Goal: Transaction & Acquisition: Purchase product/service

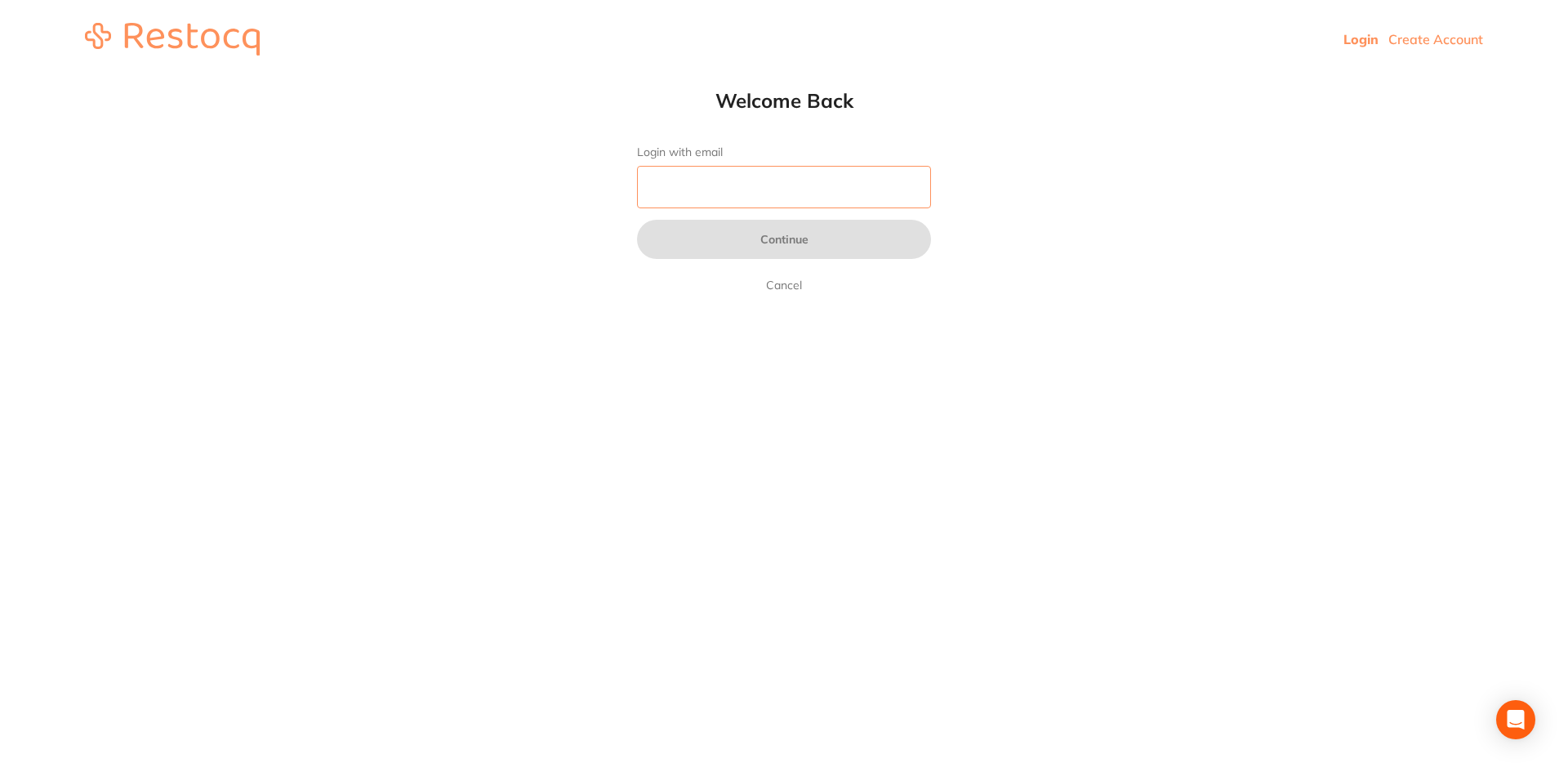
click at [683, 172] on input "Login with email" at bounding box center [784, 187] width 294 height 42
type input "pm@helixdentistry.com.au"
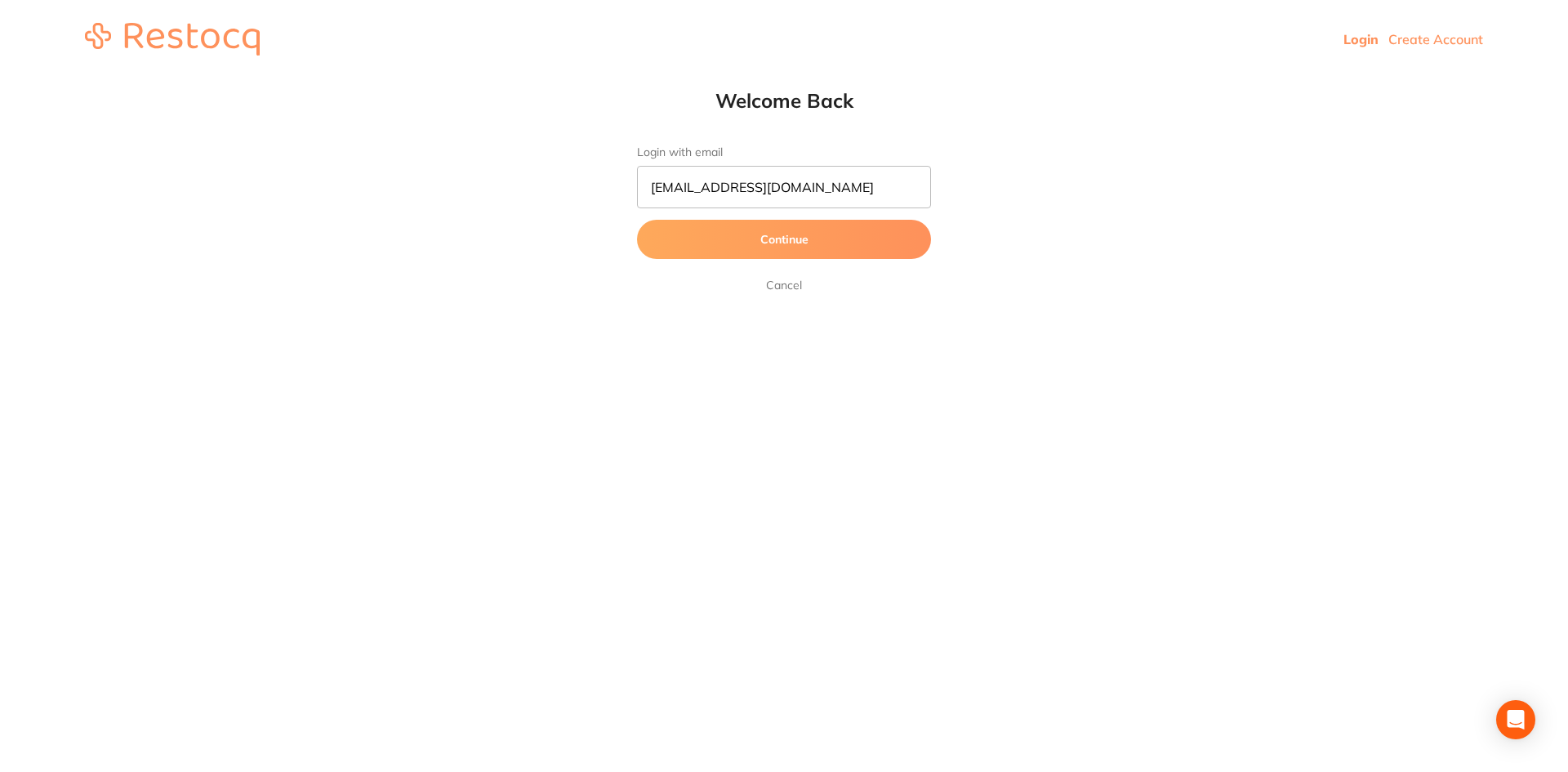
click at [760, 259] on button "Continue" at bounding box center [784, 239] width 294 height 40
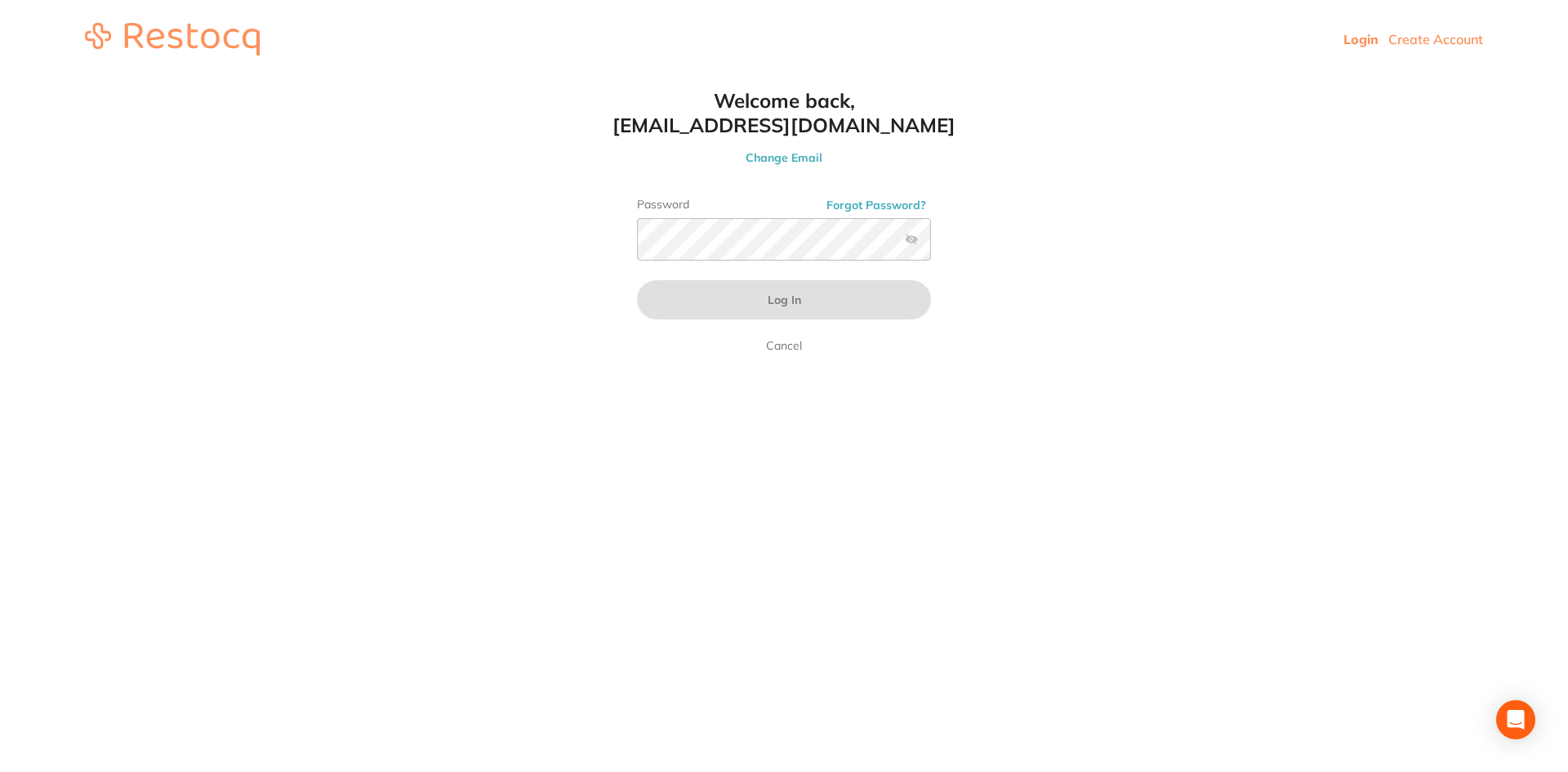
click at [740, 205] on label "Password" at bounding box center [784, 204] width 294 height 14
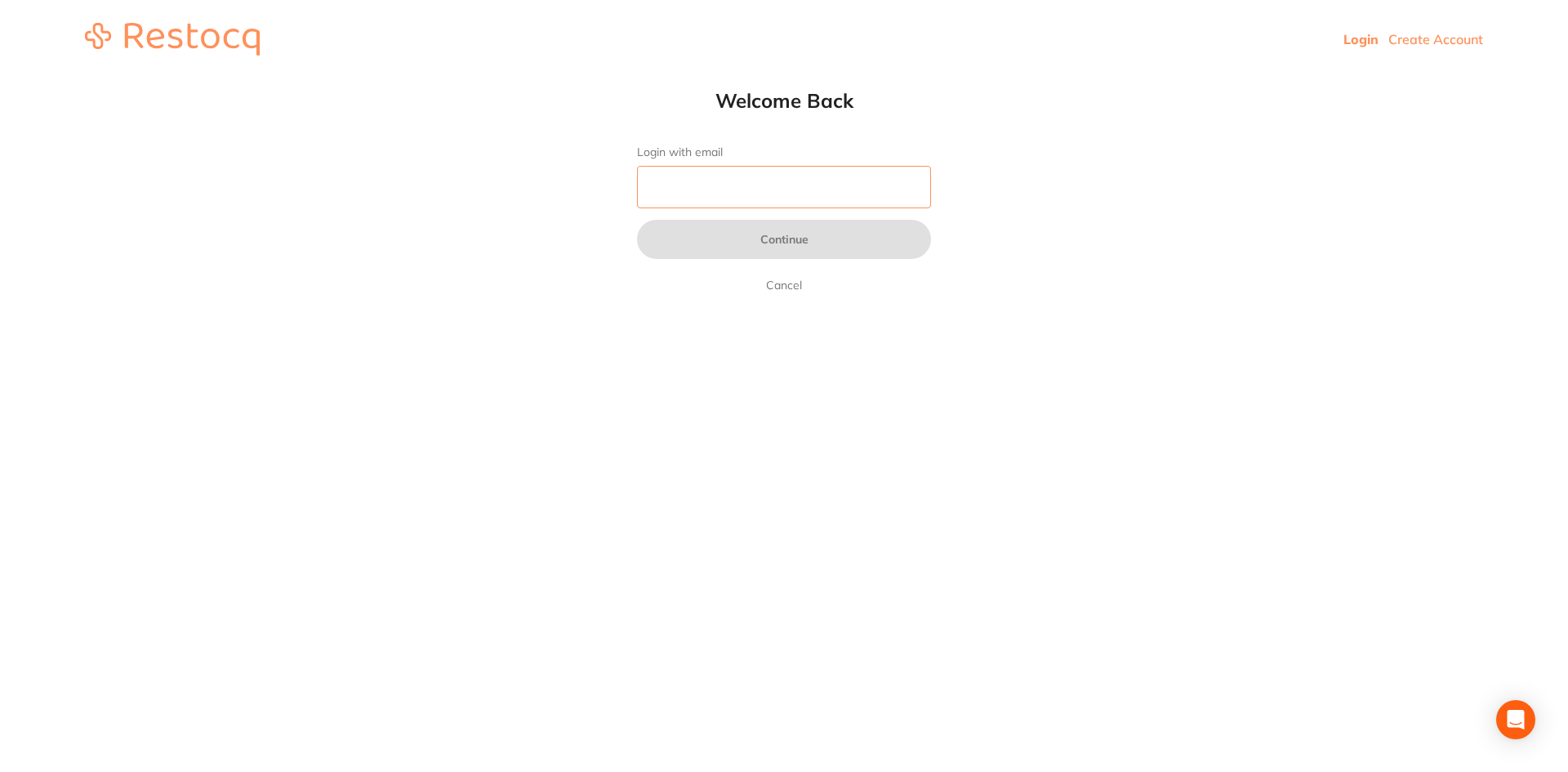
click at [688, 195] on input "Login with email" at bounding box center [784, 187] width 294 height 42
click at [1371, 45] on link "Login" at bounding box center [1361, 40] width 35 height 17
click at [817, 180] on input "Login with email" at bounding box center [784, 187] width 294 height 42
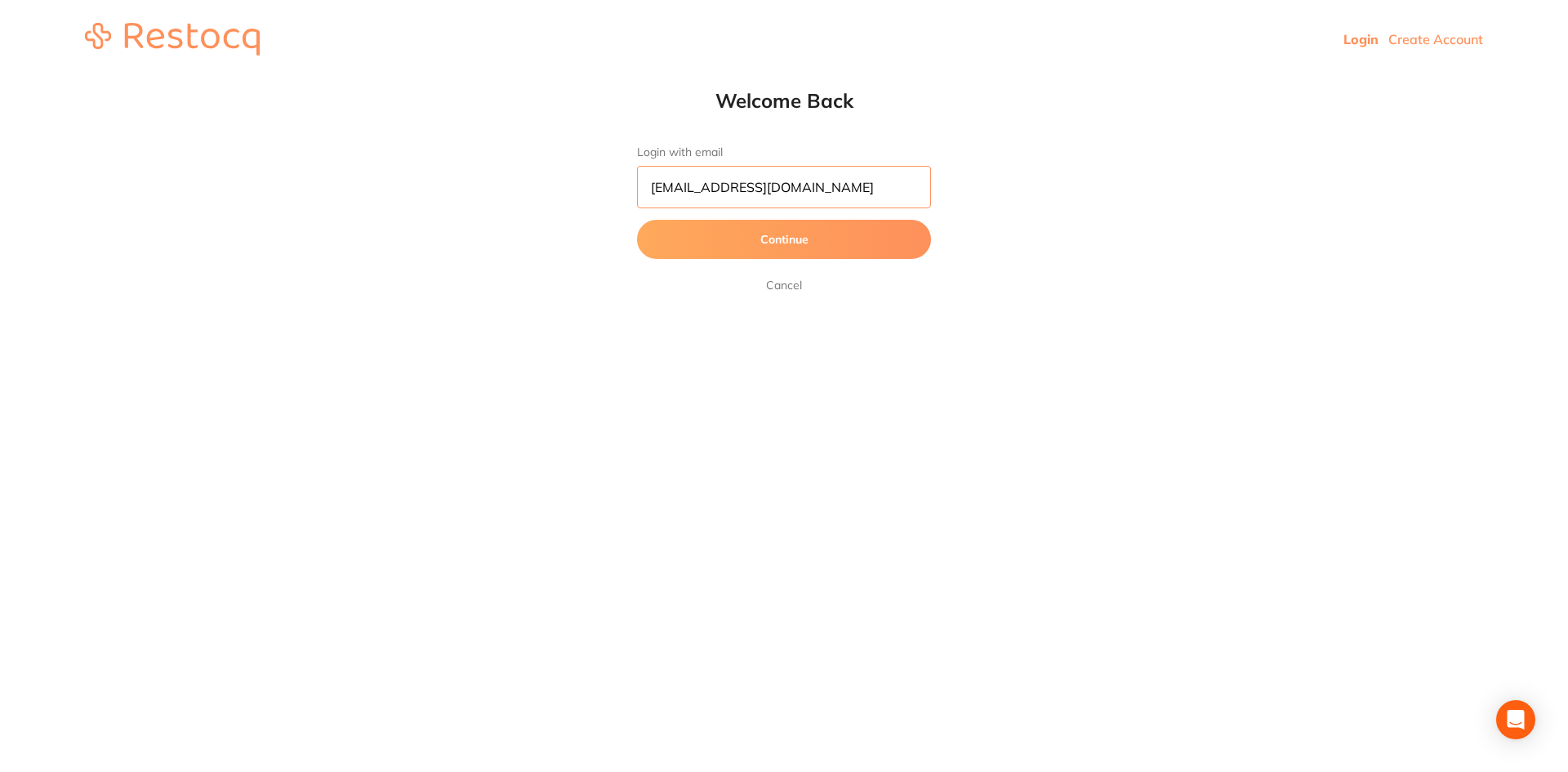
type input "[EMAIL_ADDRESS][DOMAIN_NAME]"
click at [637, 220] on button "Continue" at bounding box center [784, 239] width 294 height 40
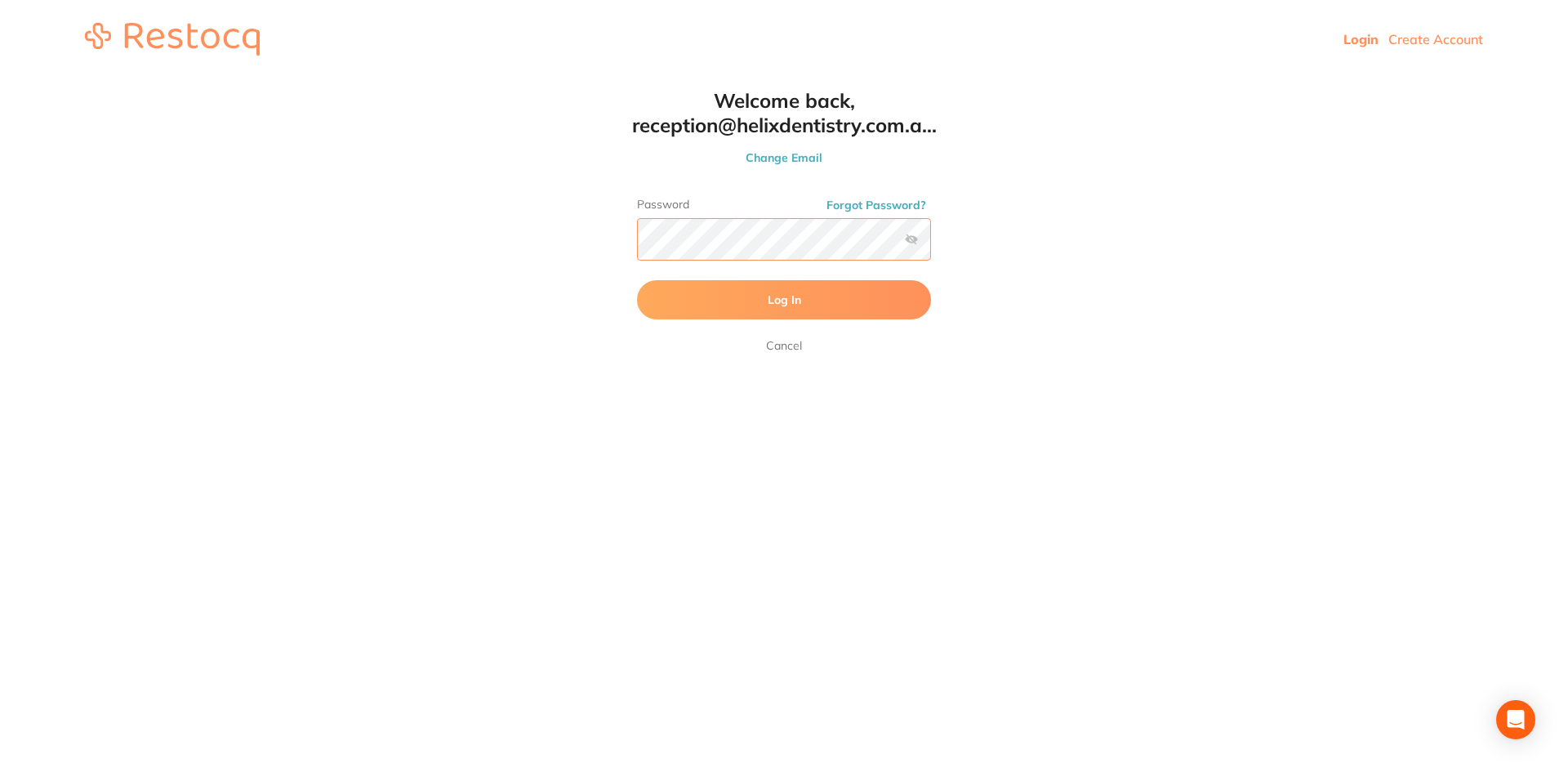
click at [637, 280] on button "Log In" at bounding box center [784, 300] width 294 height 40
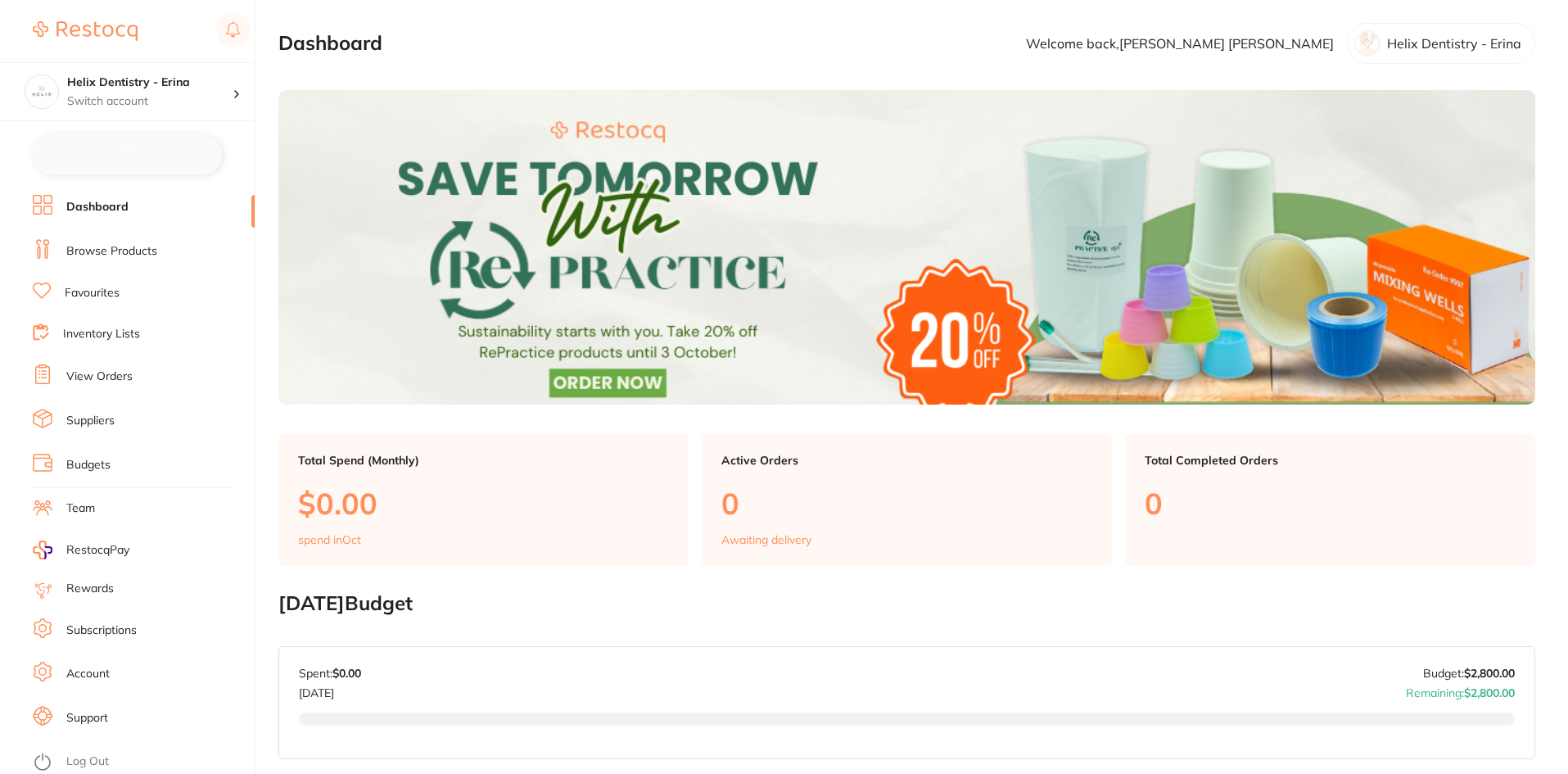
checkbox input "false"
click at [236, 87] on div at bounding box center [242, 92] width 21 height 15
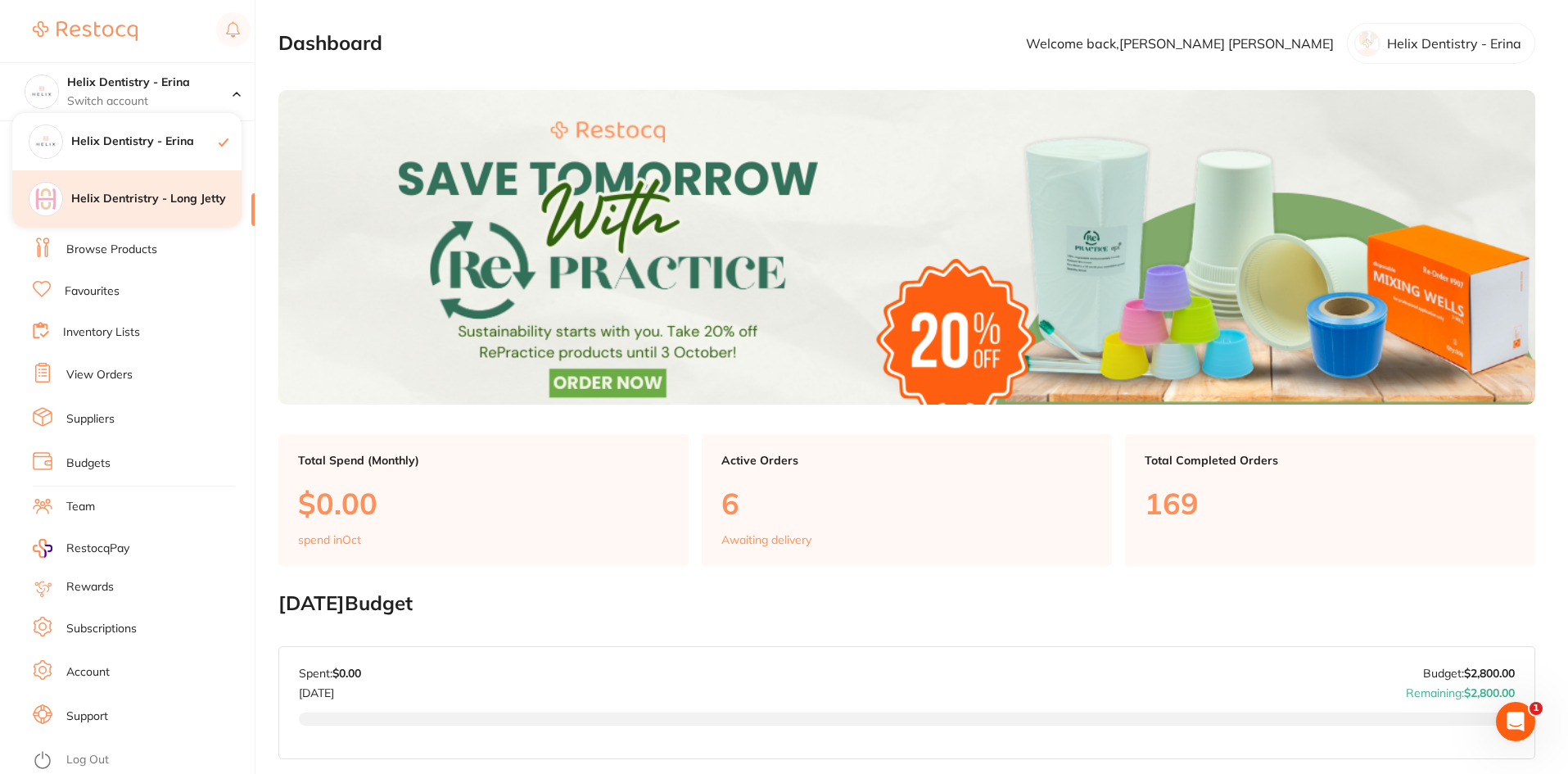
click at [196, 199] on h4 "Helix Dentristry - Long Jetty" at bounding box center [156, 199] width 170 height 17
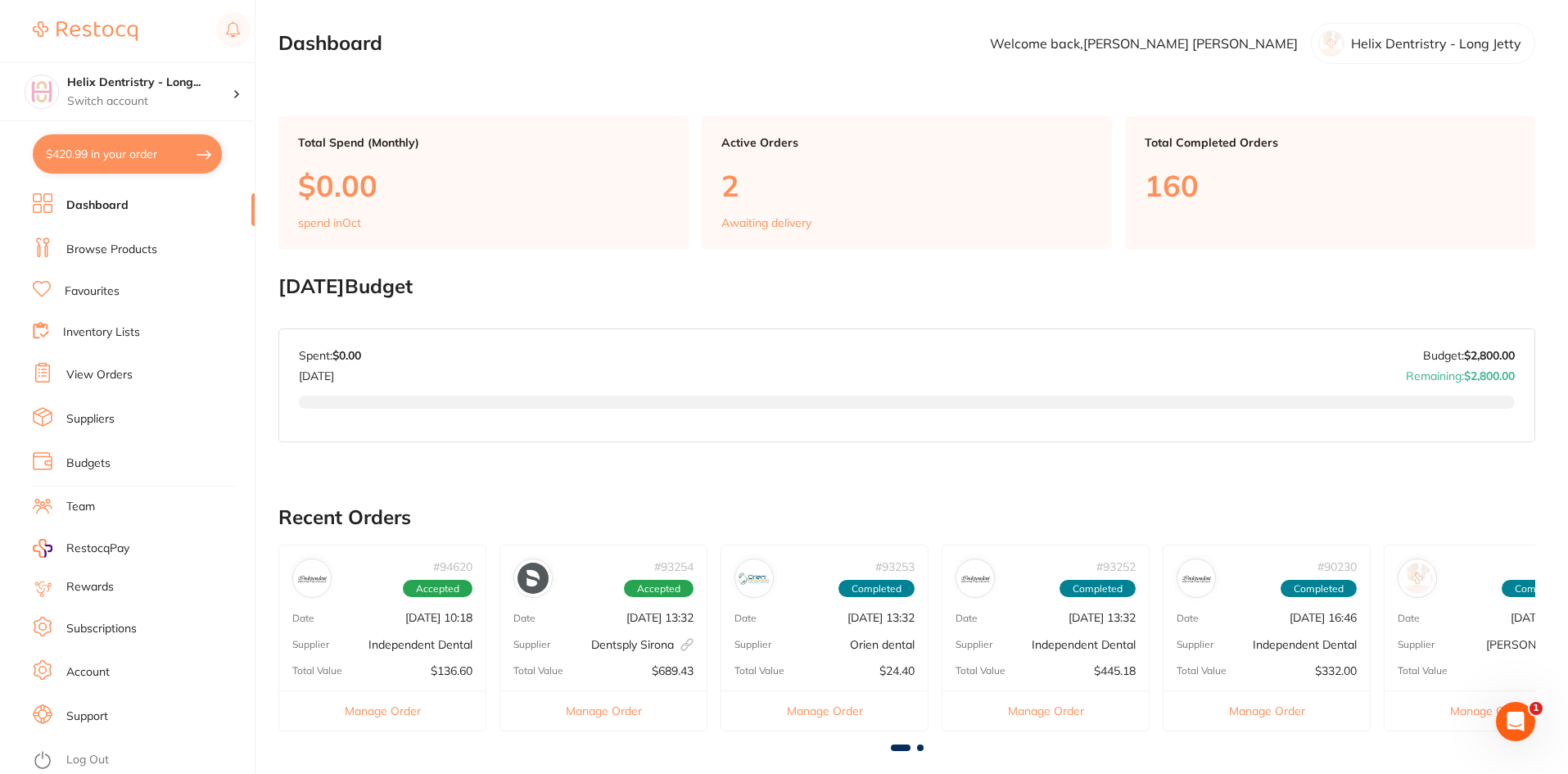
click at [145, 246] on link "Browse Products" at bounding box center [112, 250] width 91 height 17
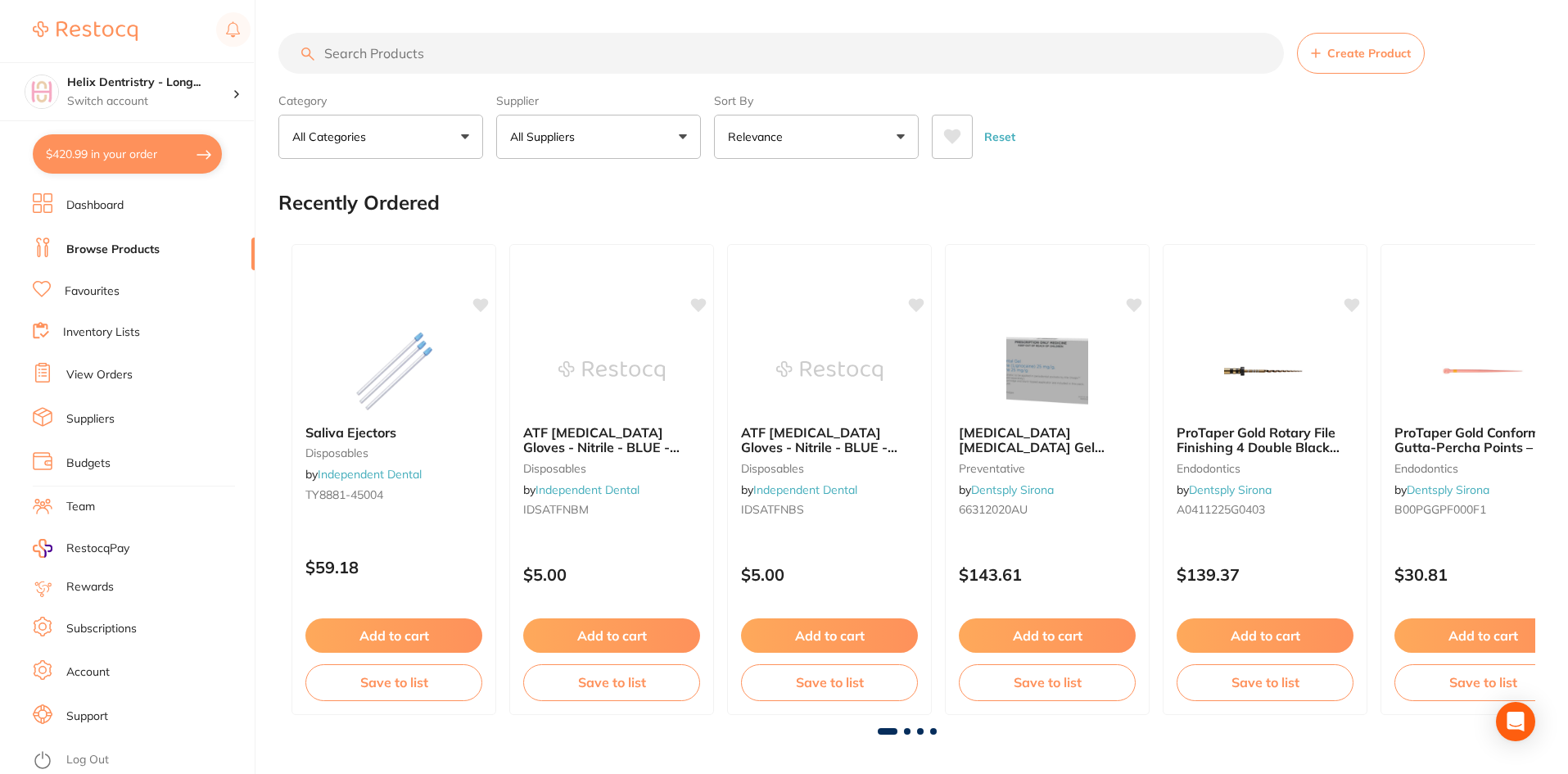
click at [390, 43] on input "search" at bounding box center [780, 53] width 1005 height 41
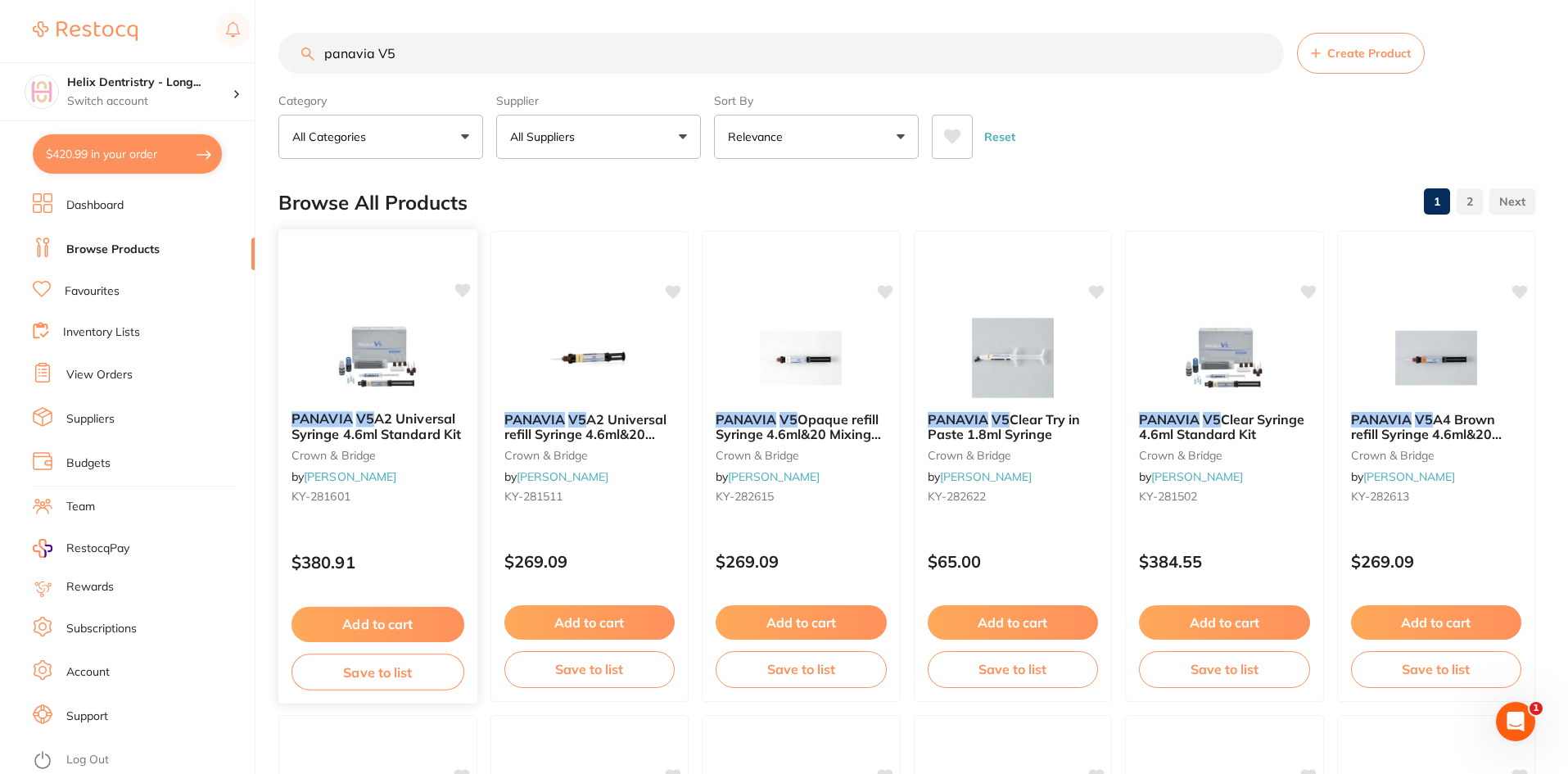
type input "panavia V5"
click at [459, 289] on icon at bounding box center [461, 289] width 16 height 14
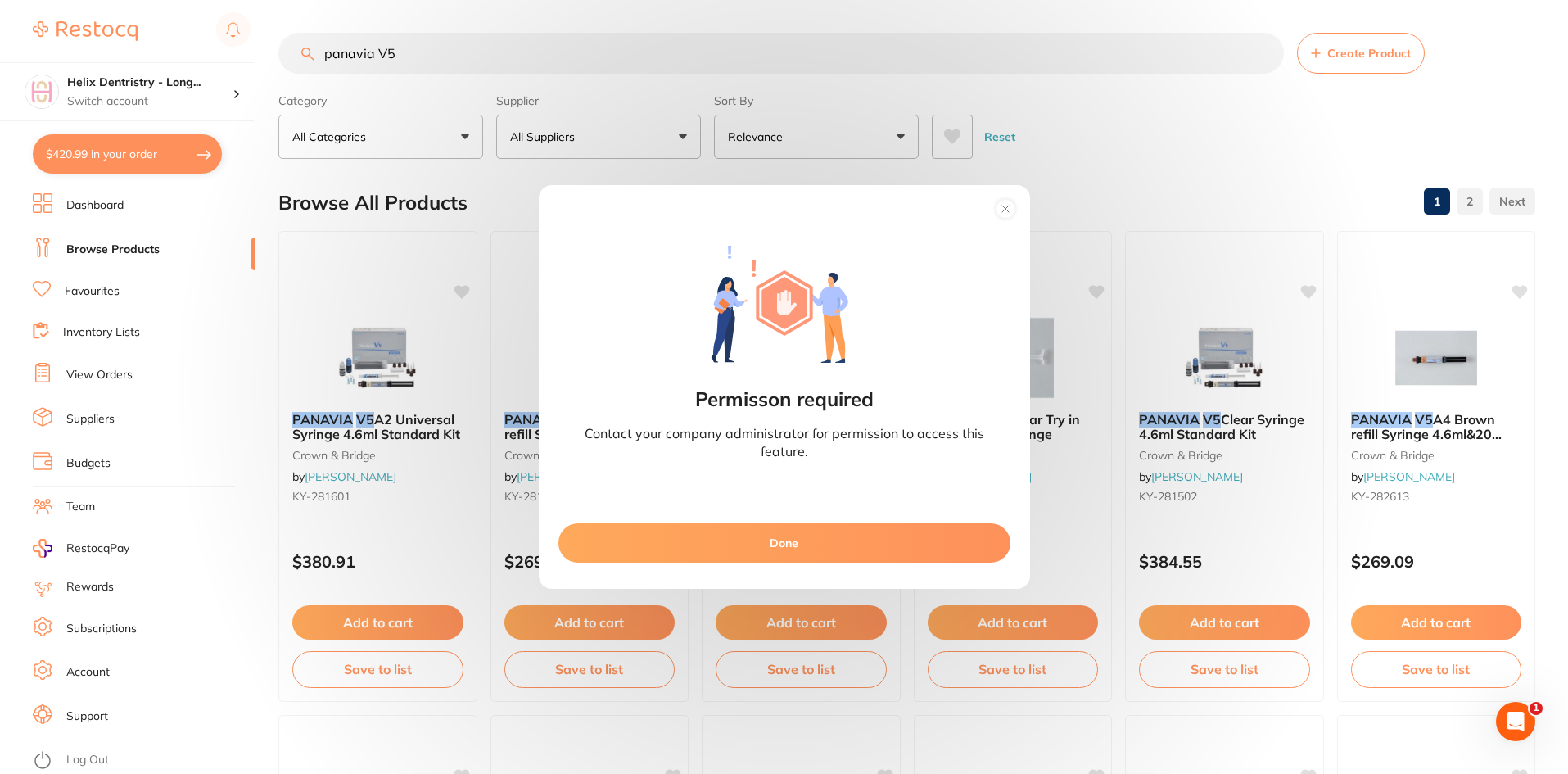
click at [831, 537] on button "Done" at bounding box center [784, 543] width 452 height 40
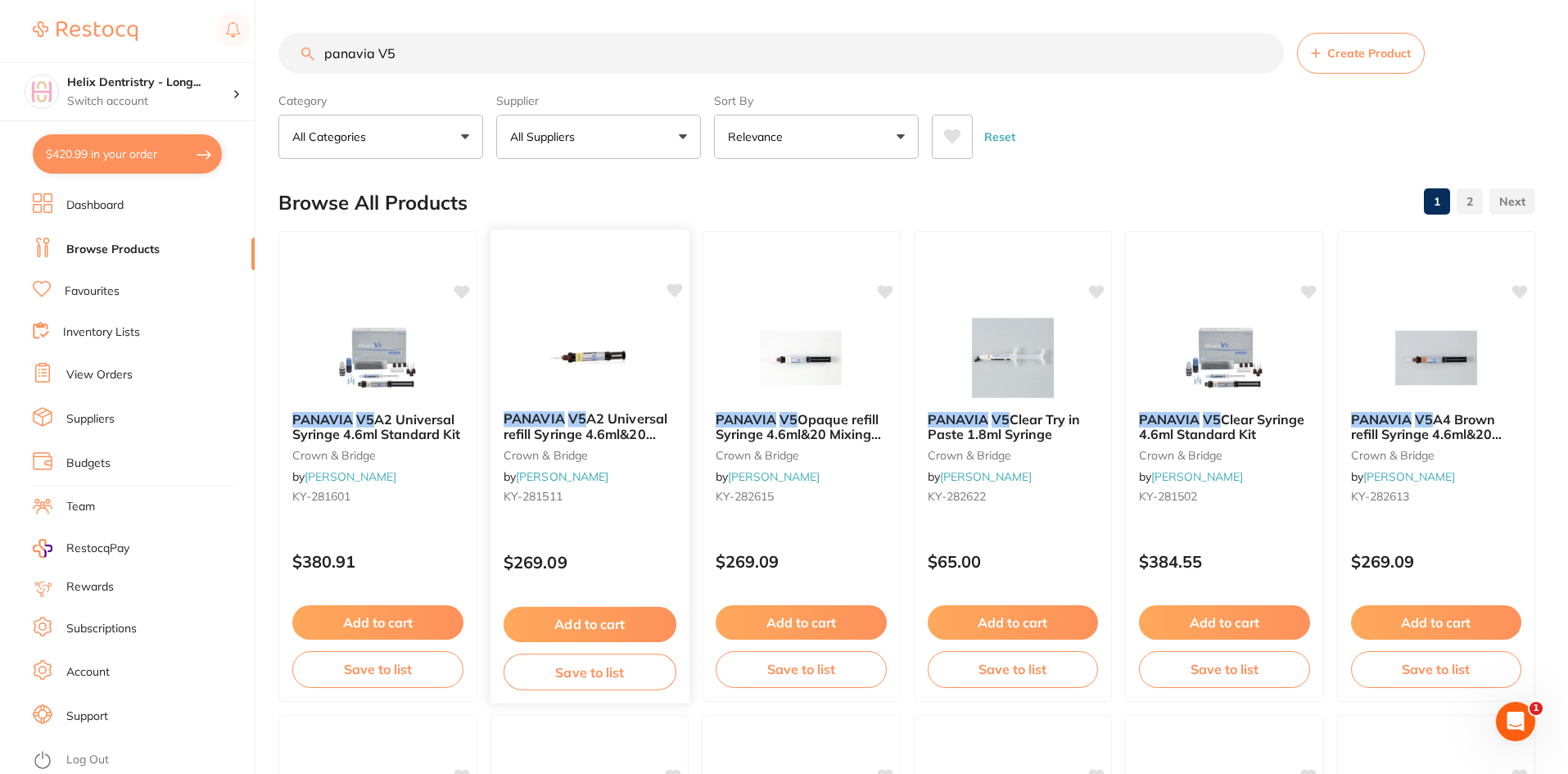
click at [616, 626] on button "Add to cart" at bounding box center [589, 624] width 173 height 35
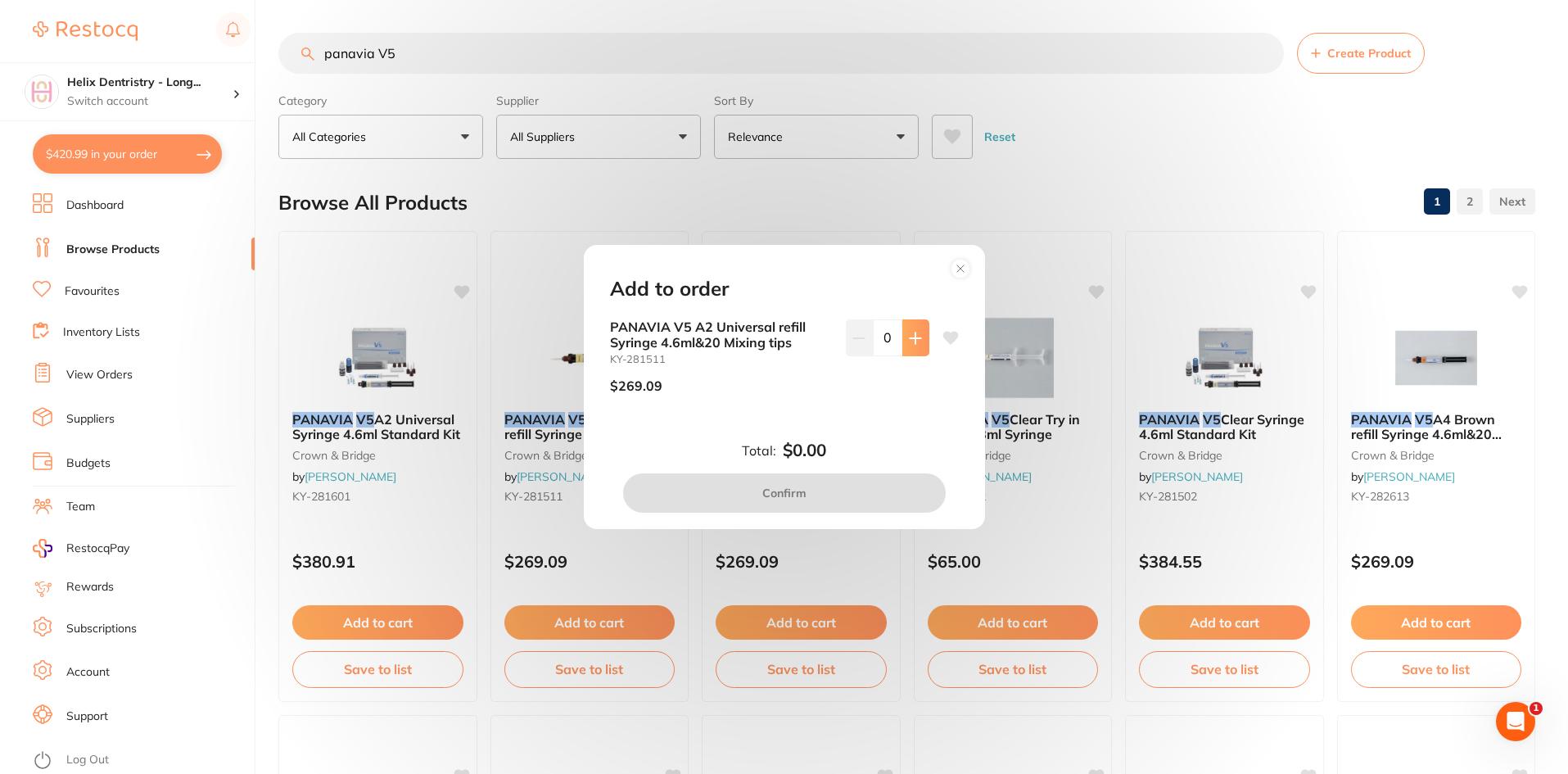
click at [910, 347] on button at bounding box center [915, 337] width 27 height 36
type input "1"
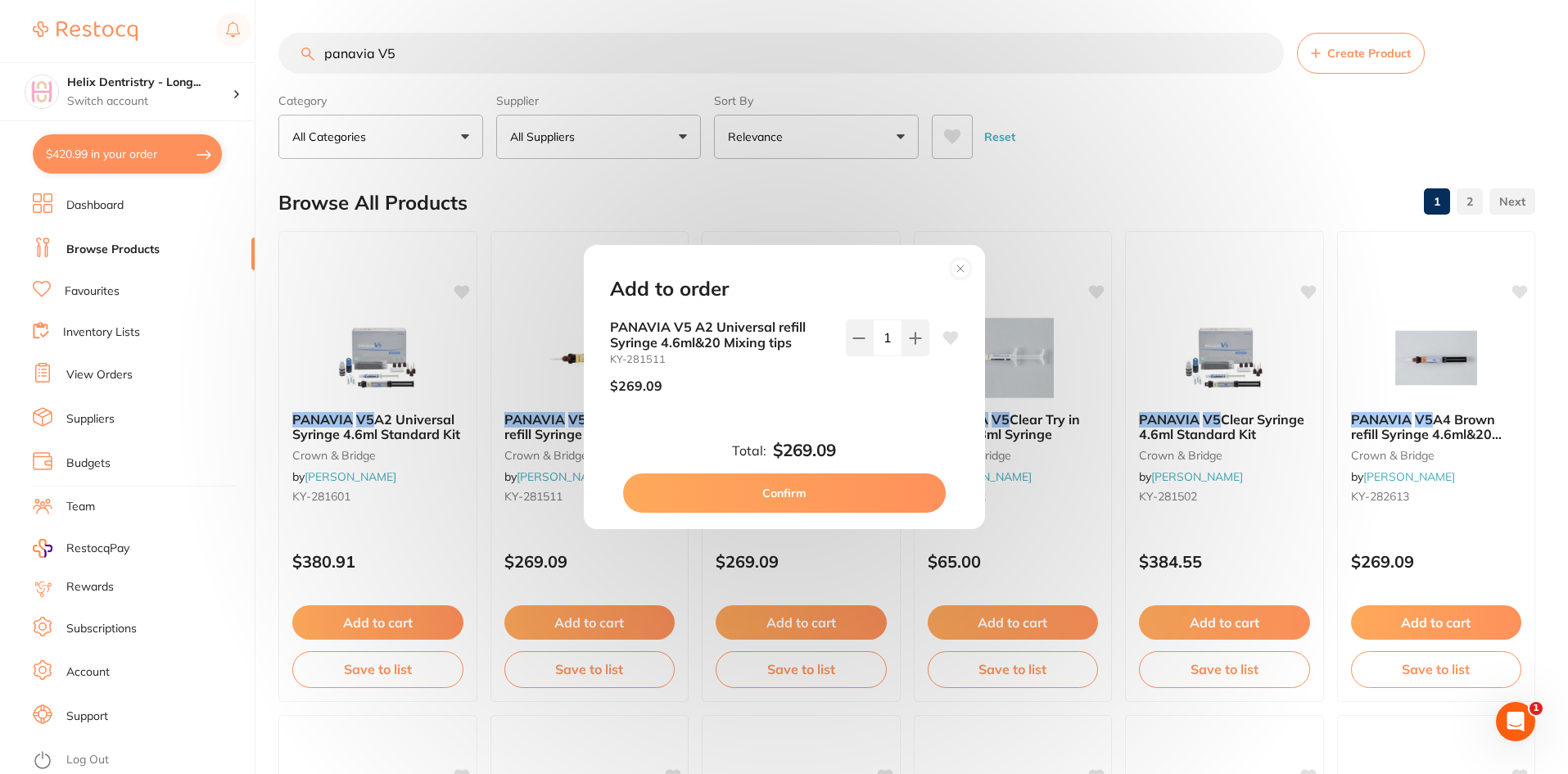
click at [844, 491] on button "Confirm" at bounding box center [784, 493] width 323 height 40
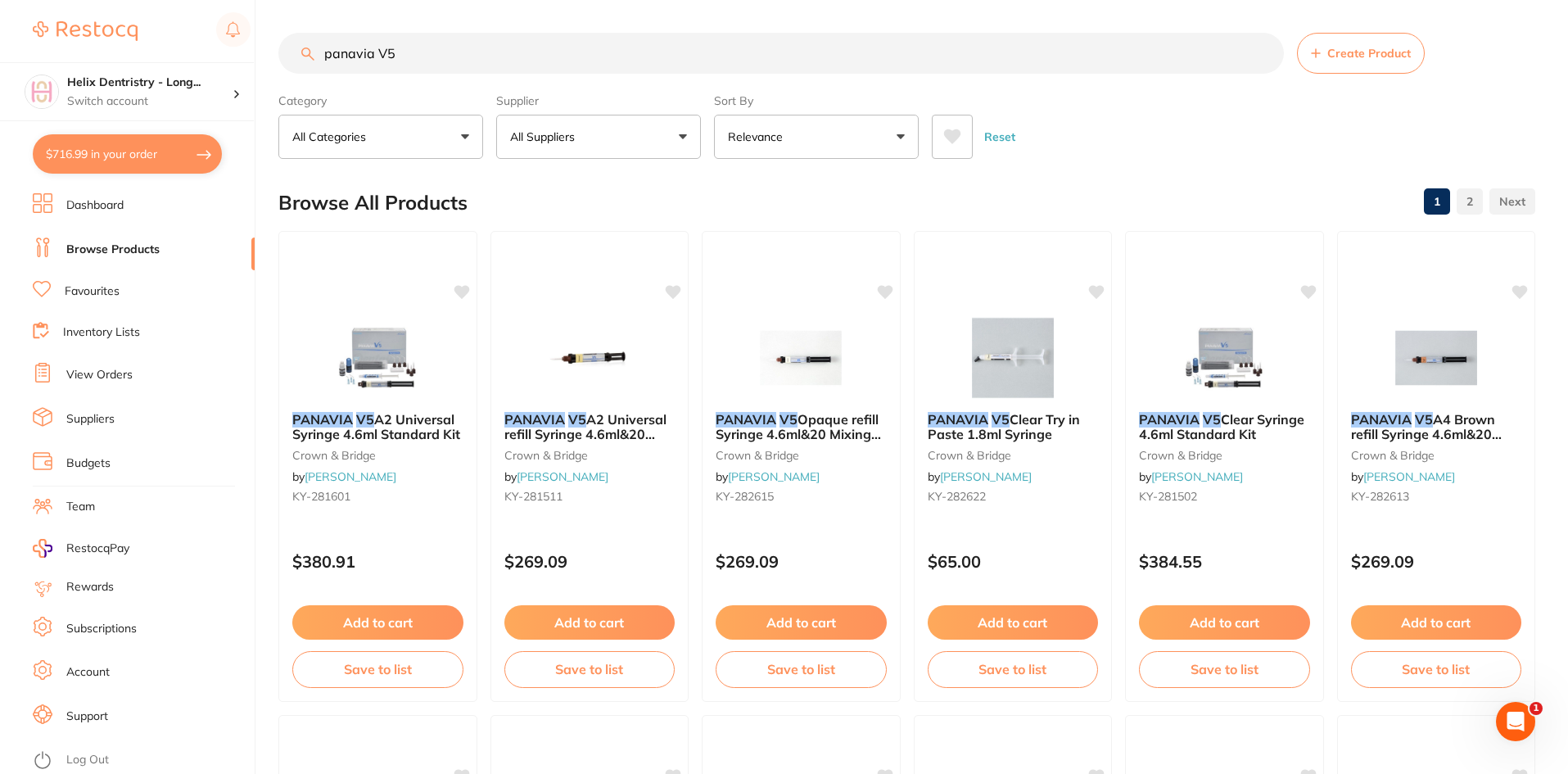
click at [418, 44] on input "panavia V5" at bounding box center [780, 53] width 1005 height 41
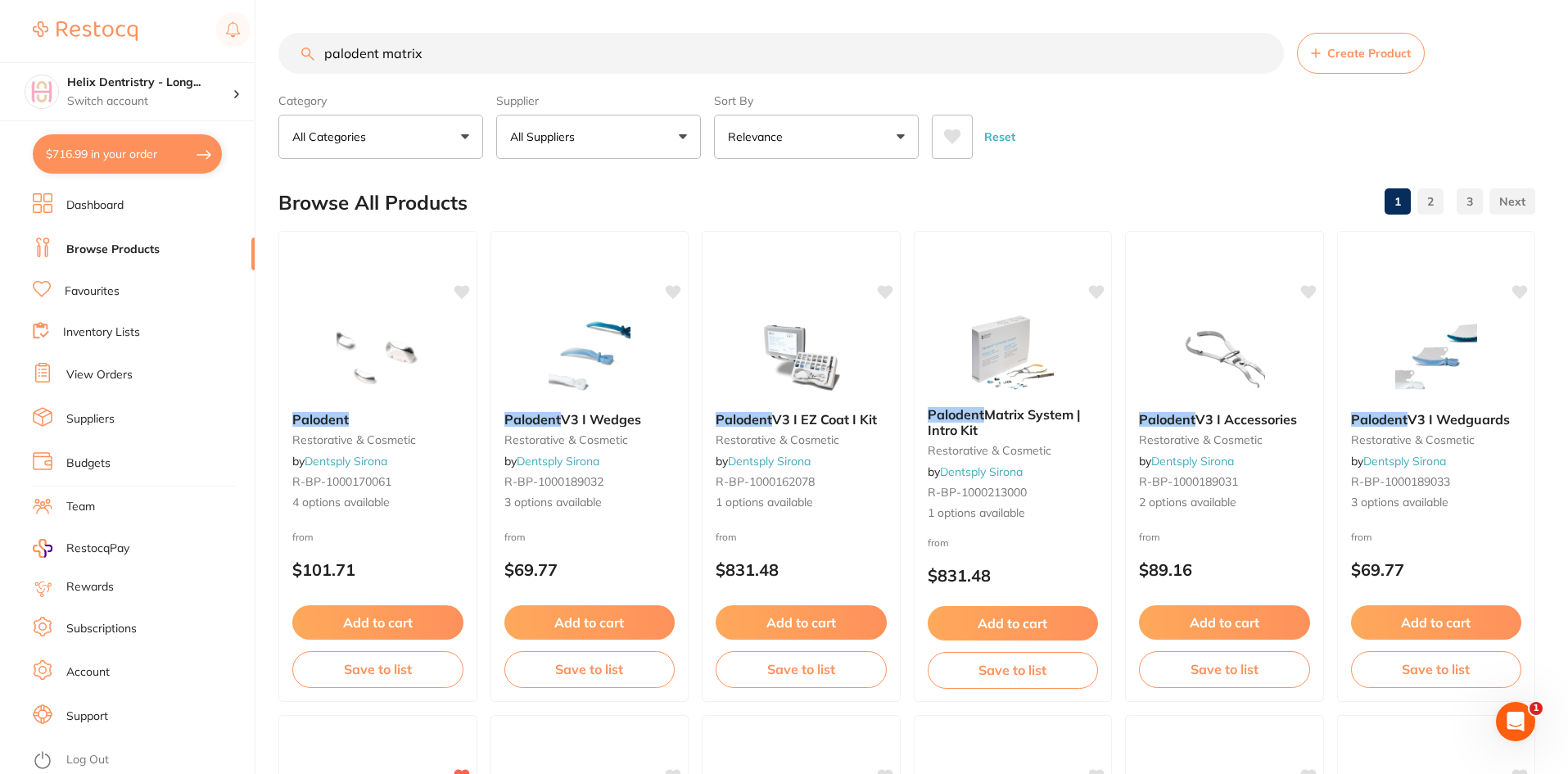
type input "palodent matrix"
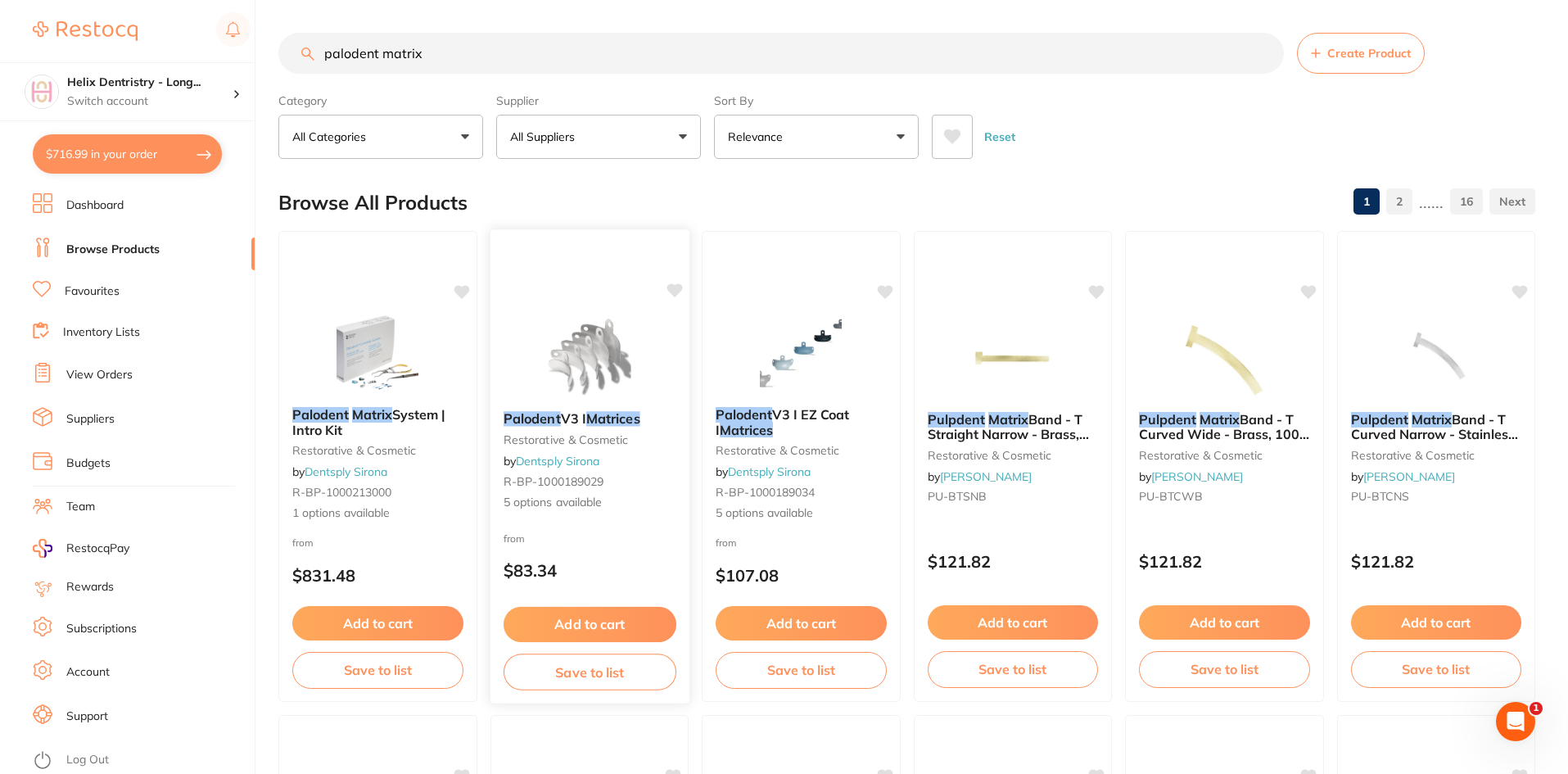
click at [611, 352] on img at bounding box center [589, 356] width 107 height 82
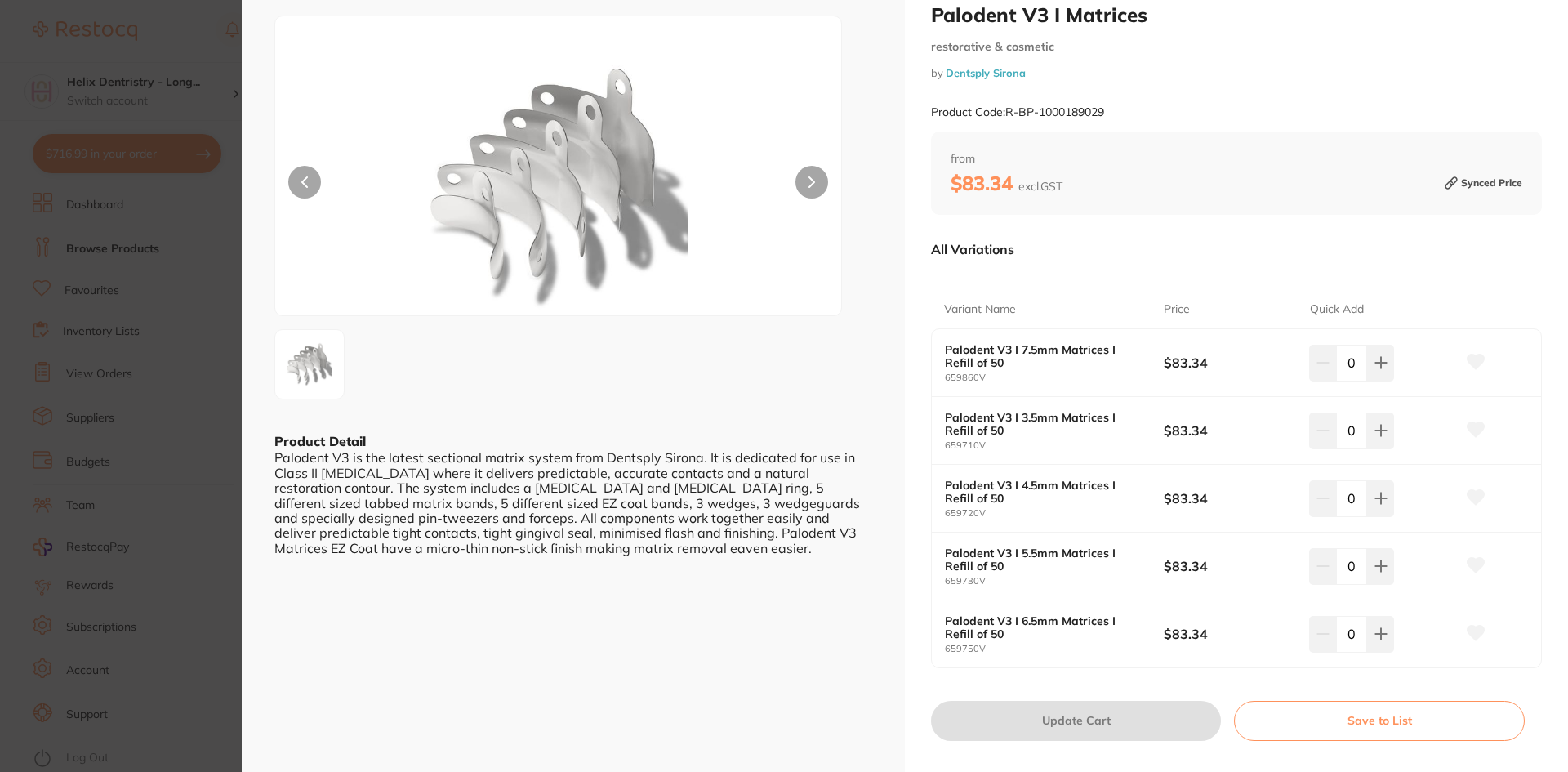
scroll to position [57, 0]
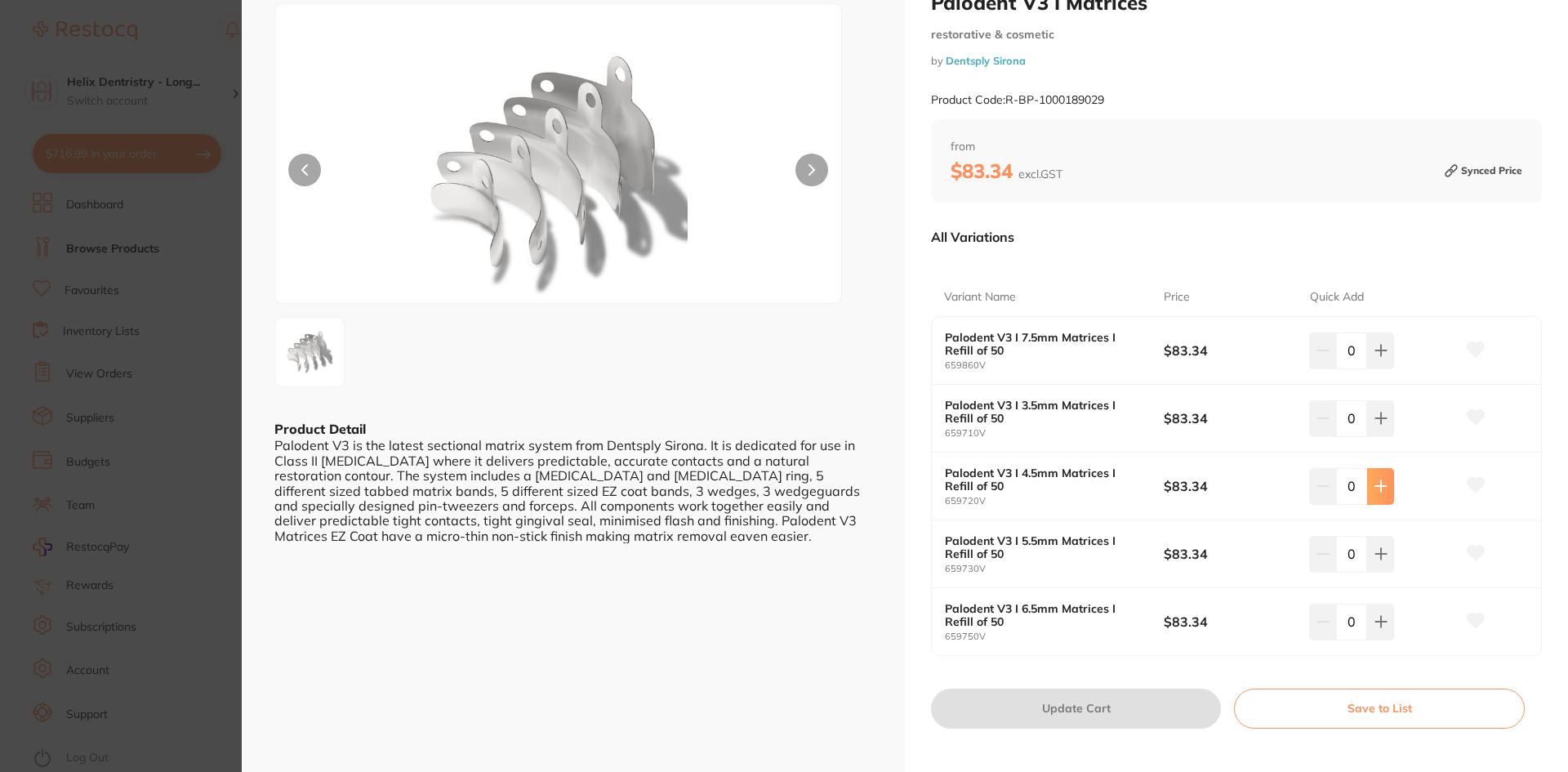
click at [1374, 490] on icon at bounding box center [1381, 486] width 13 height 13
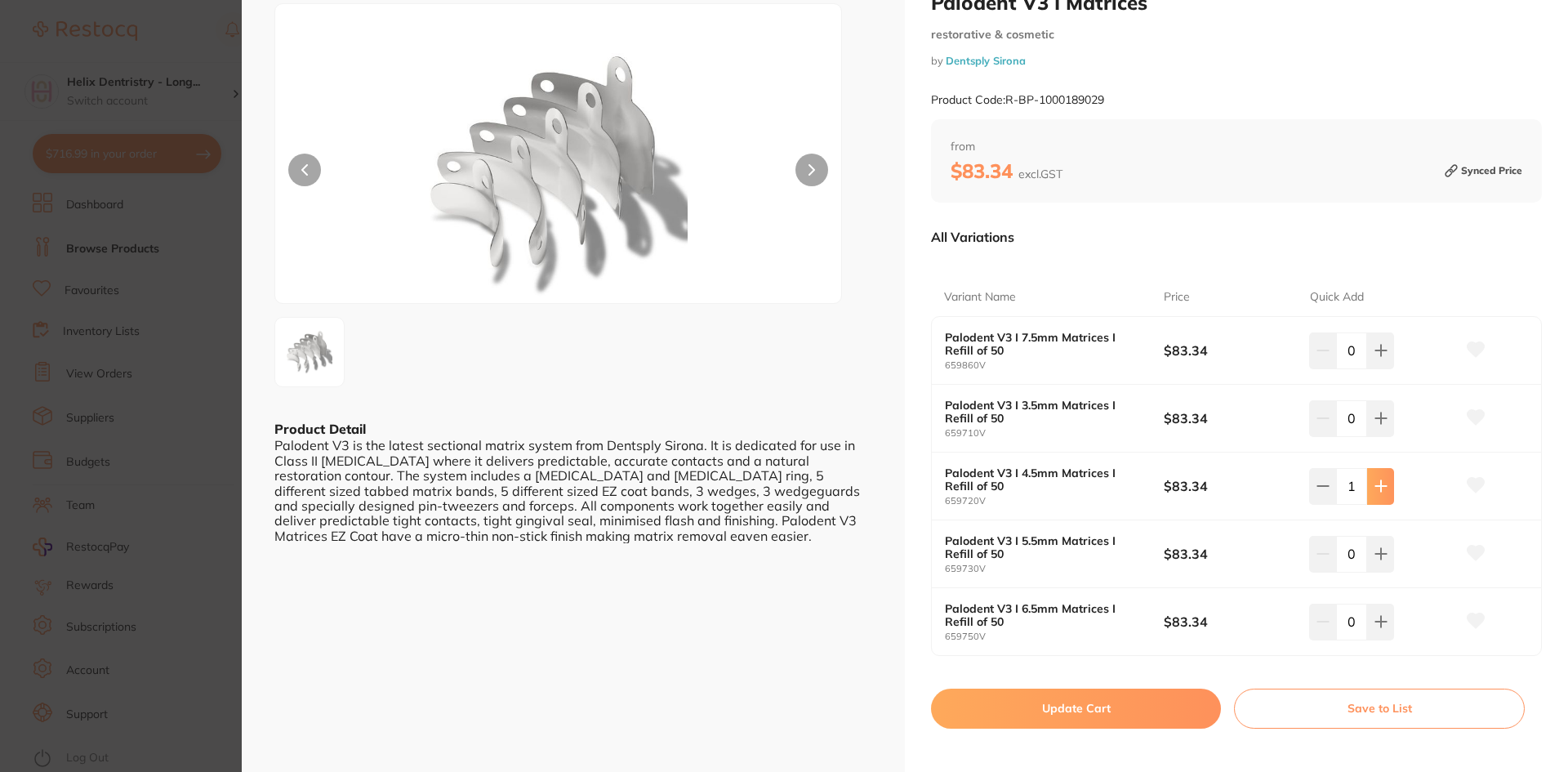
type input "1"
click at [1387, 562] on button at bounding box center [1380, 553] width 27 height 36
type input "1"
click at [1387, 422] on button at bounding box center [1380, 418] width 27 height 36
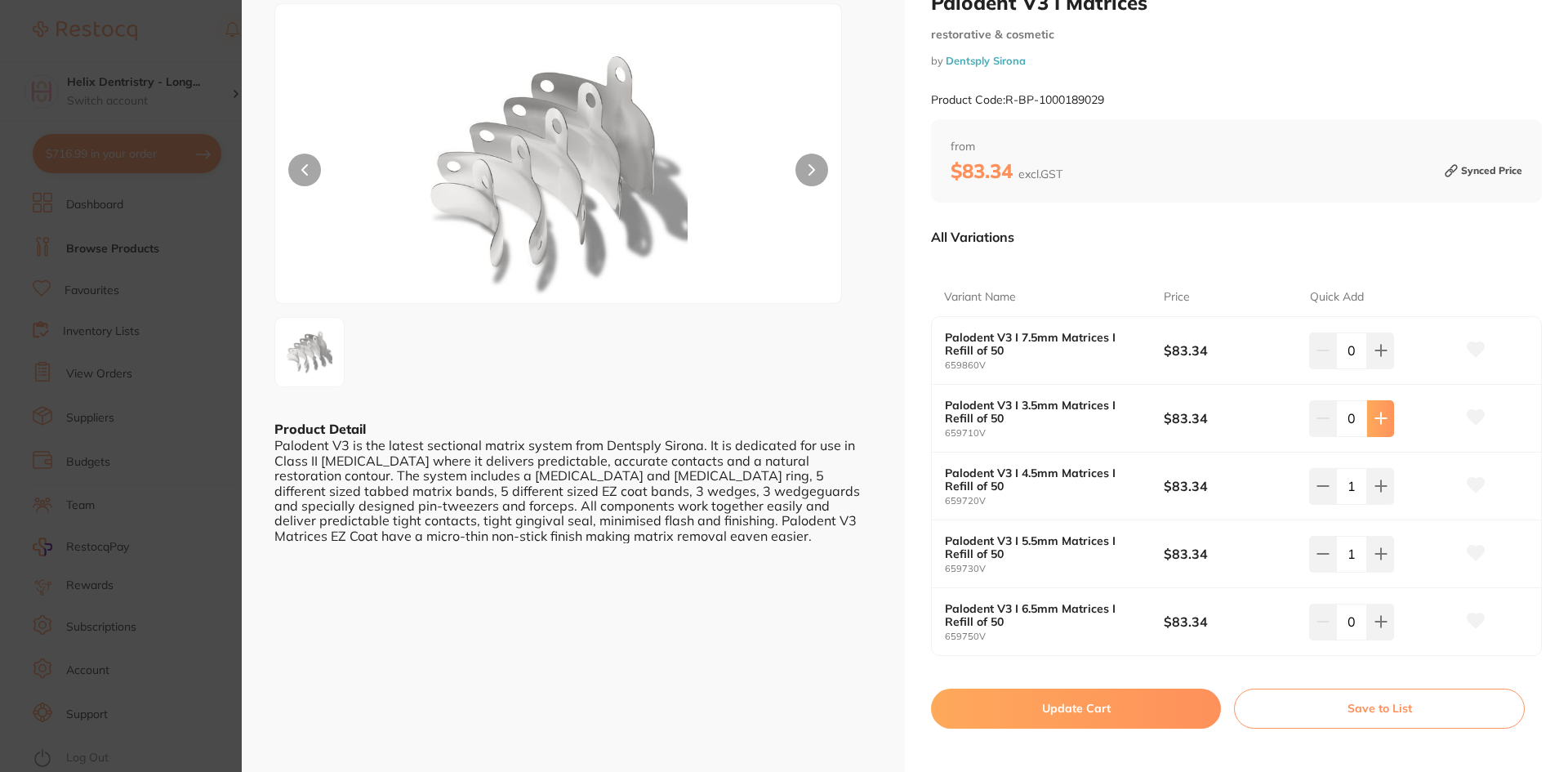
type input "1"
click at [1107, 698] on button "Update Cart" at bounding box center [1075, 707] width 290 height 40
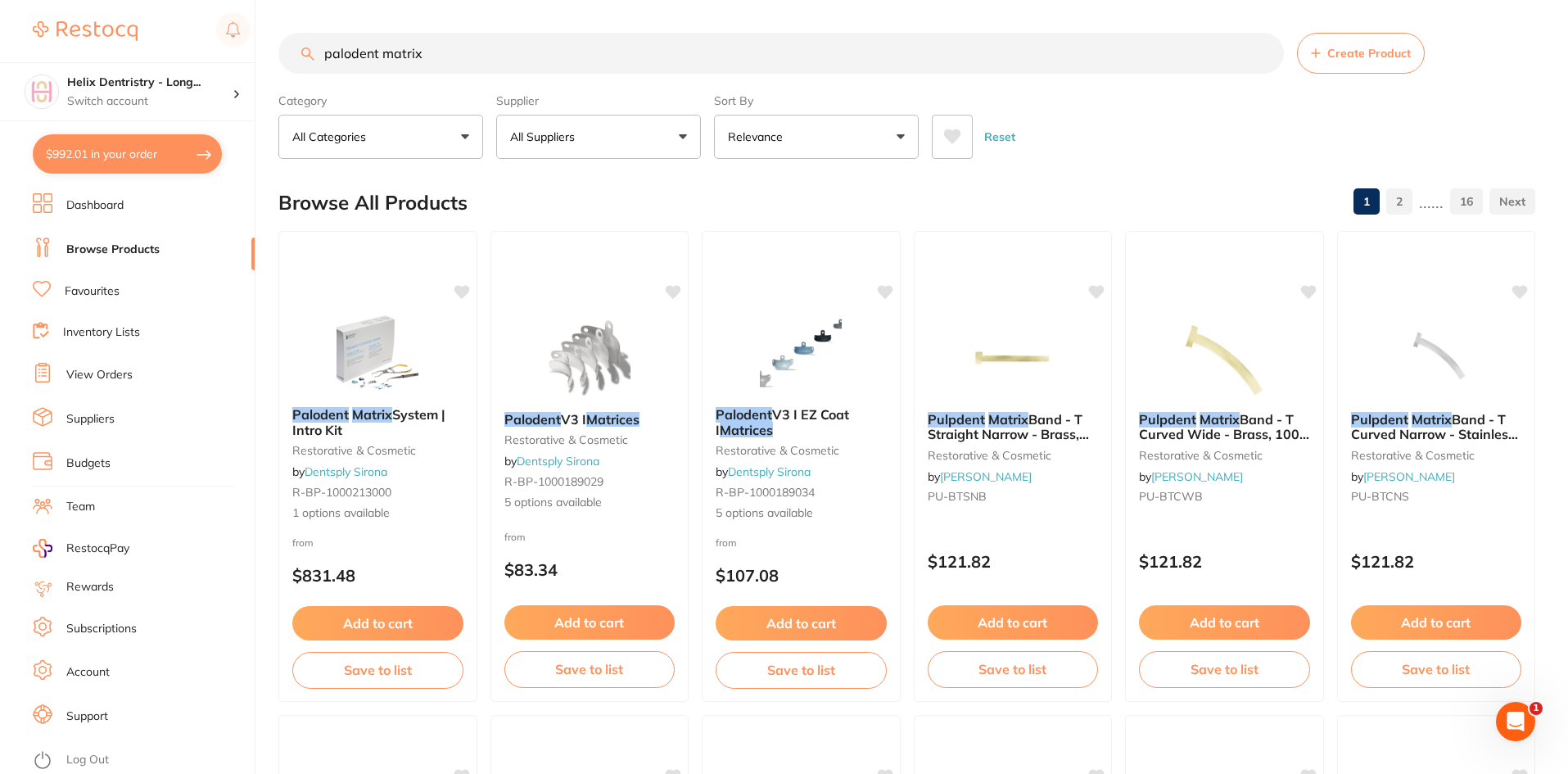
click at [139, 164] on button "$992.01 in your order" at bounding box center [127, 154] width 190 height 40
checkbox input "true"
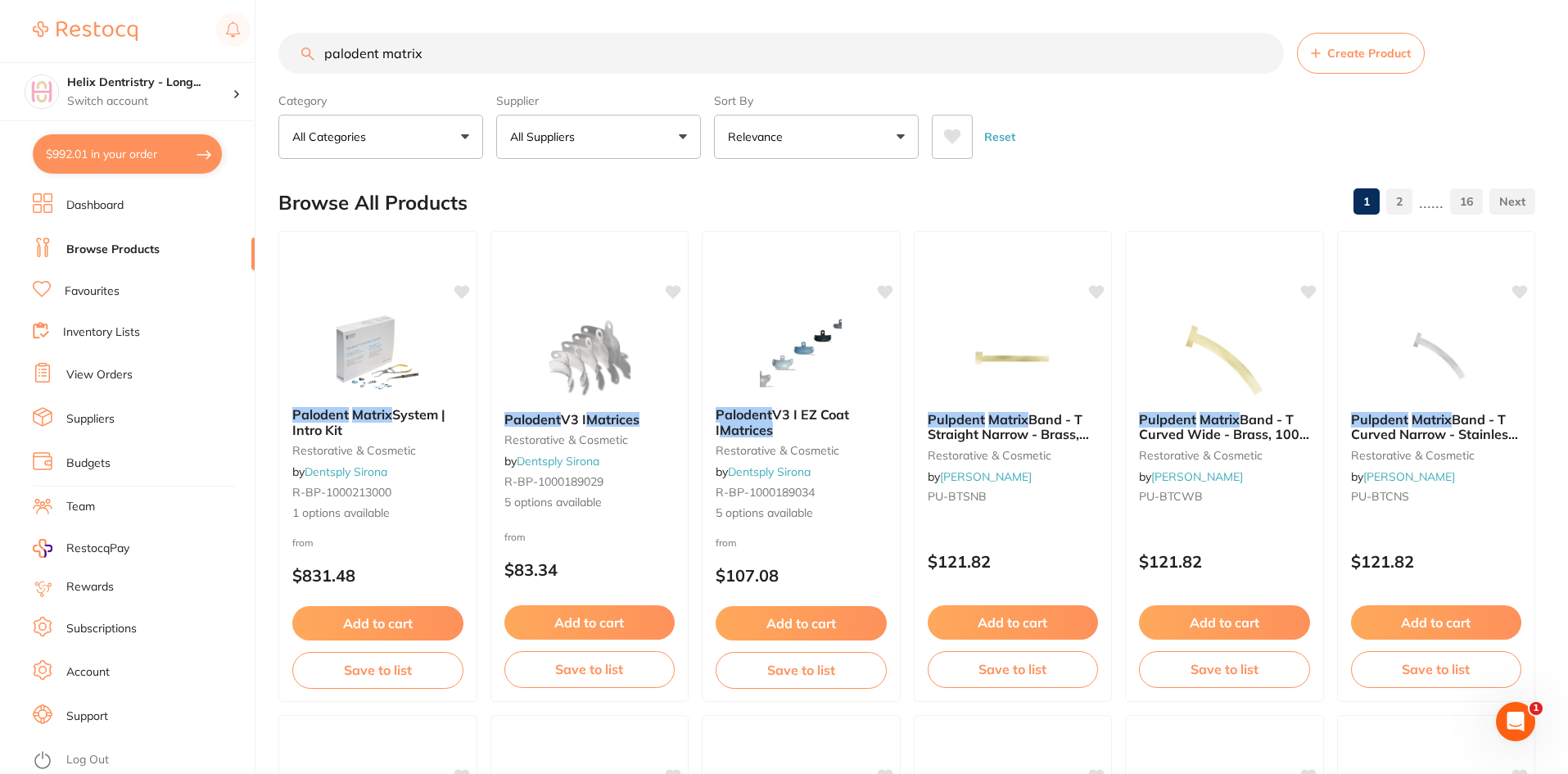
checkbox input "true"
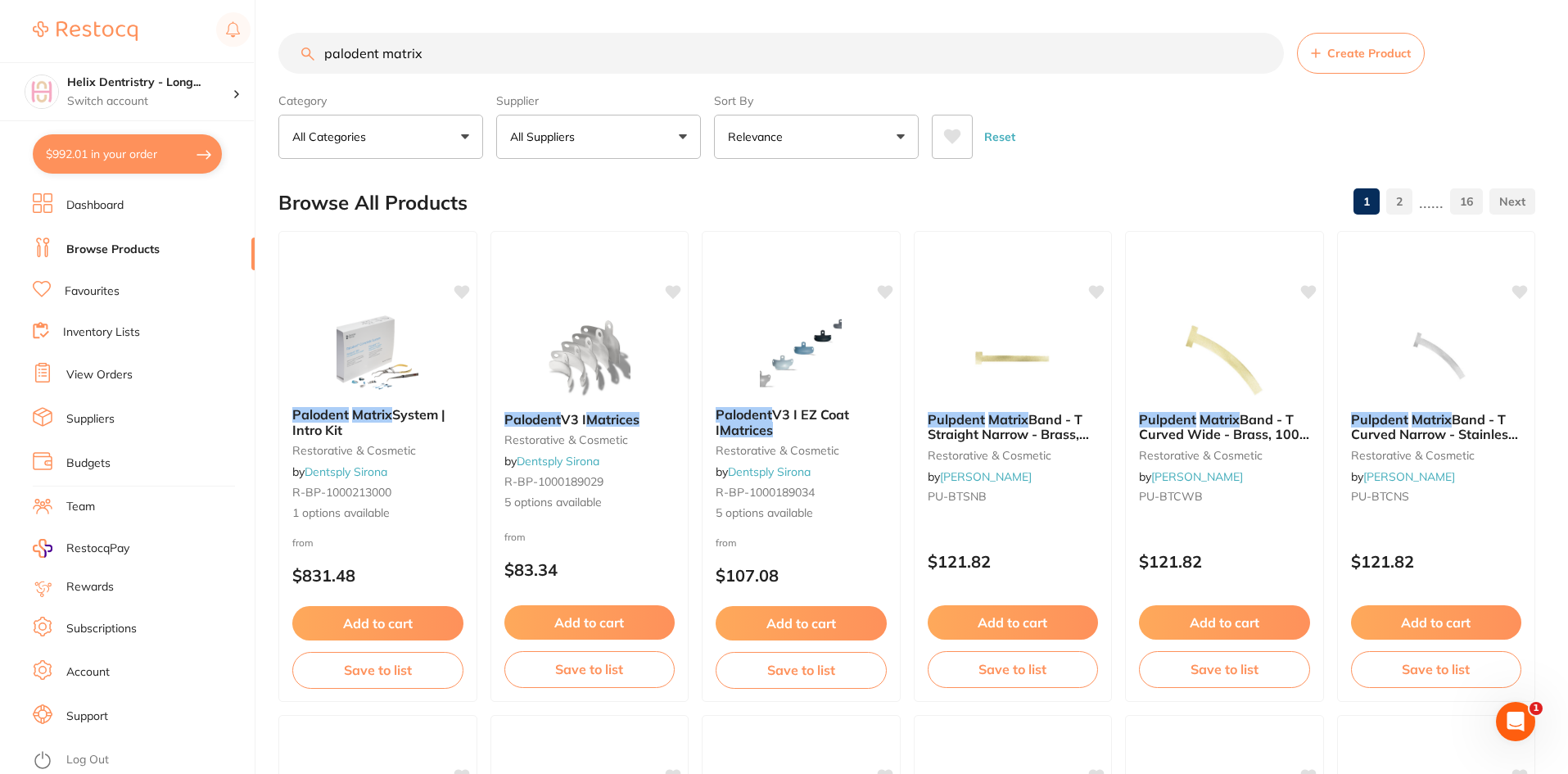
checkbox input "true"
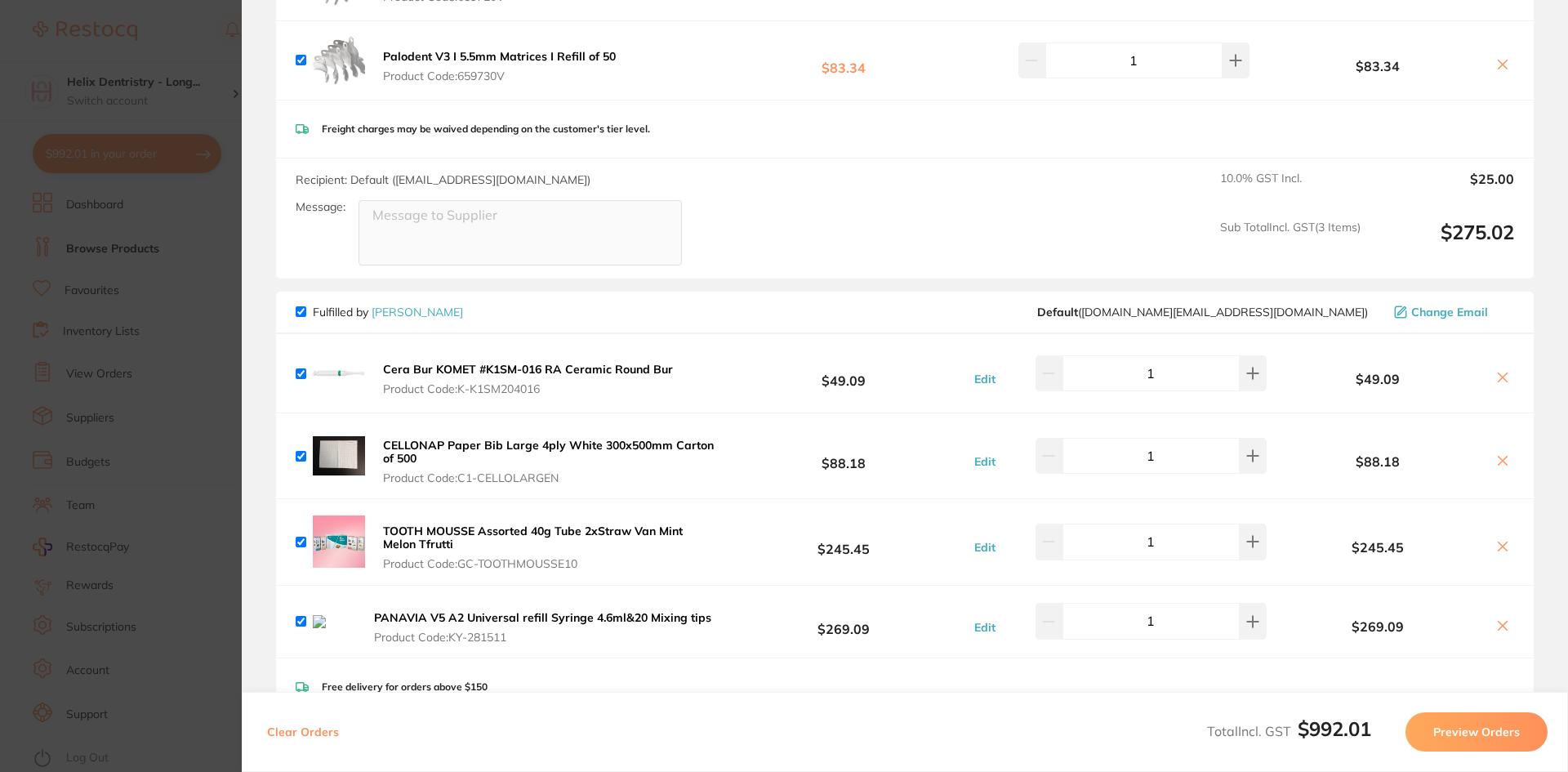
scroll to position [327, 0]
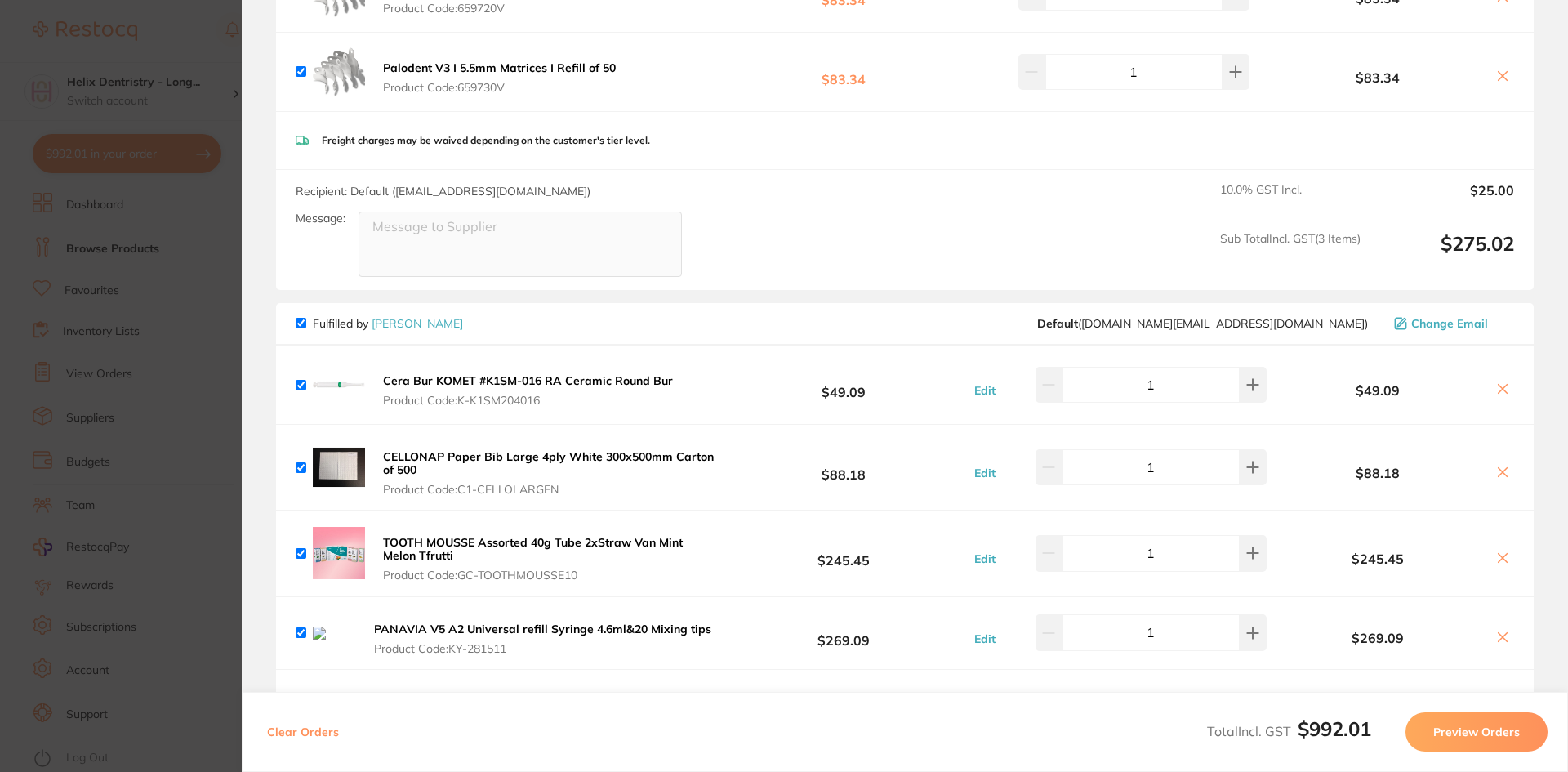
click at [229, 53] on section "Update RRP Set your pre negotiated price for this item. Item Agreed RRP (excl. …" at bounding box center [784, 386] width 1568 height 772
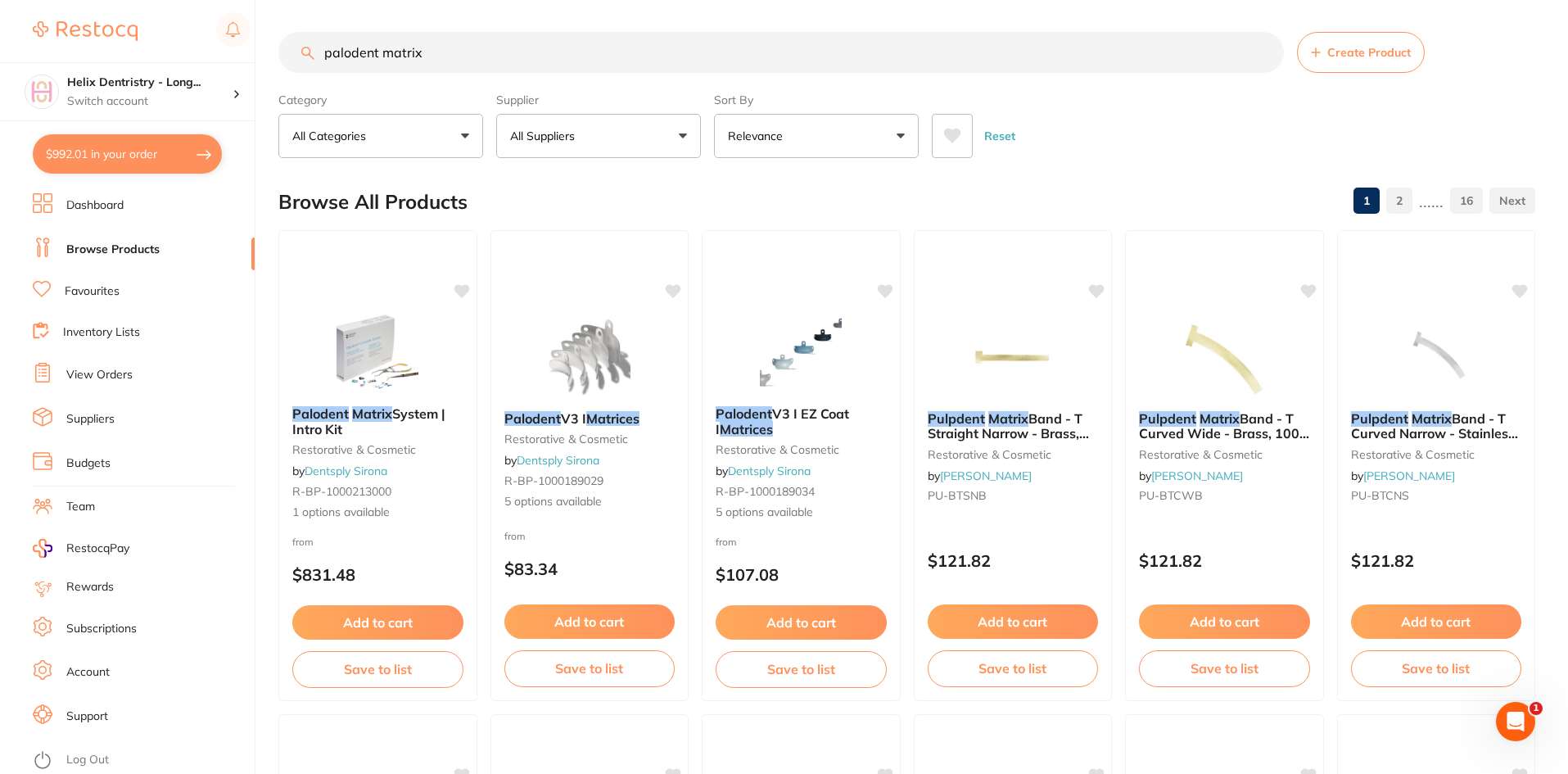
scroll to position [0, 0]
click at [430, 57] on input "palodent matrix" at bounding box center [780, 53] width 1005 height 41
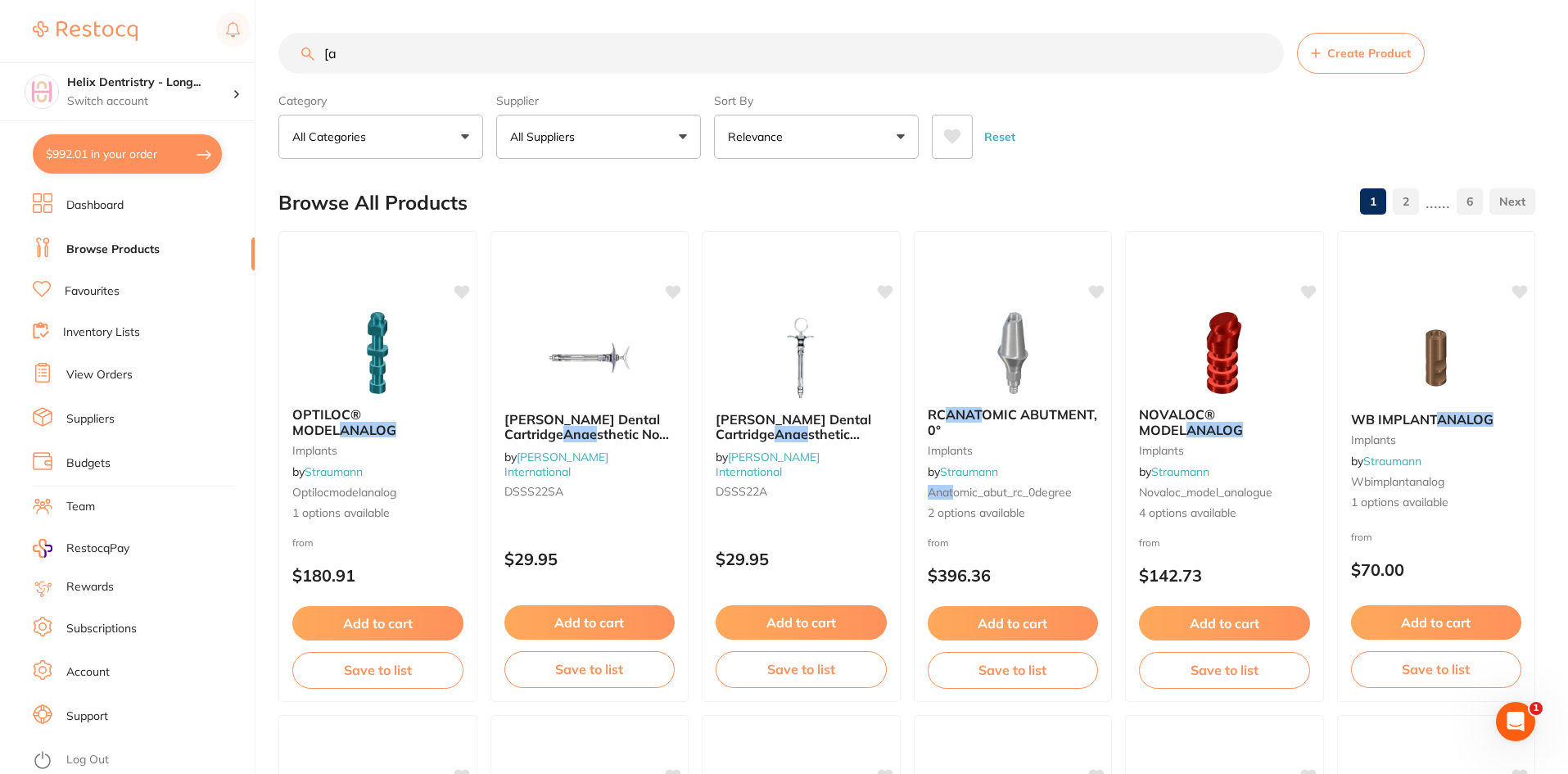
type input "["
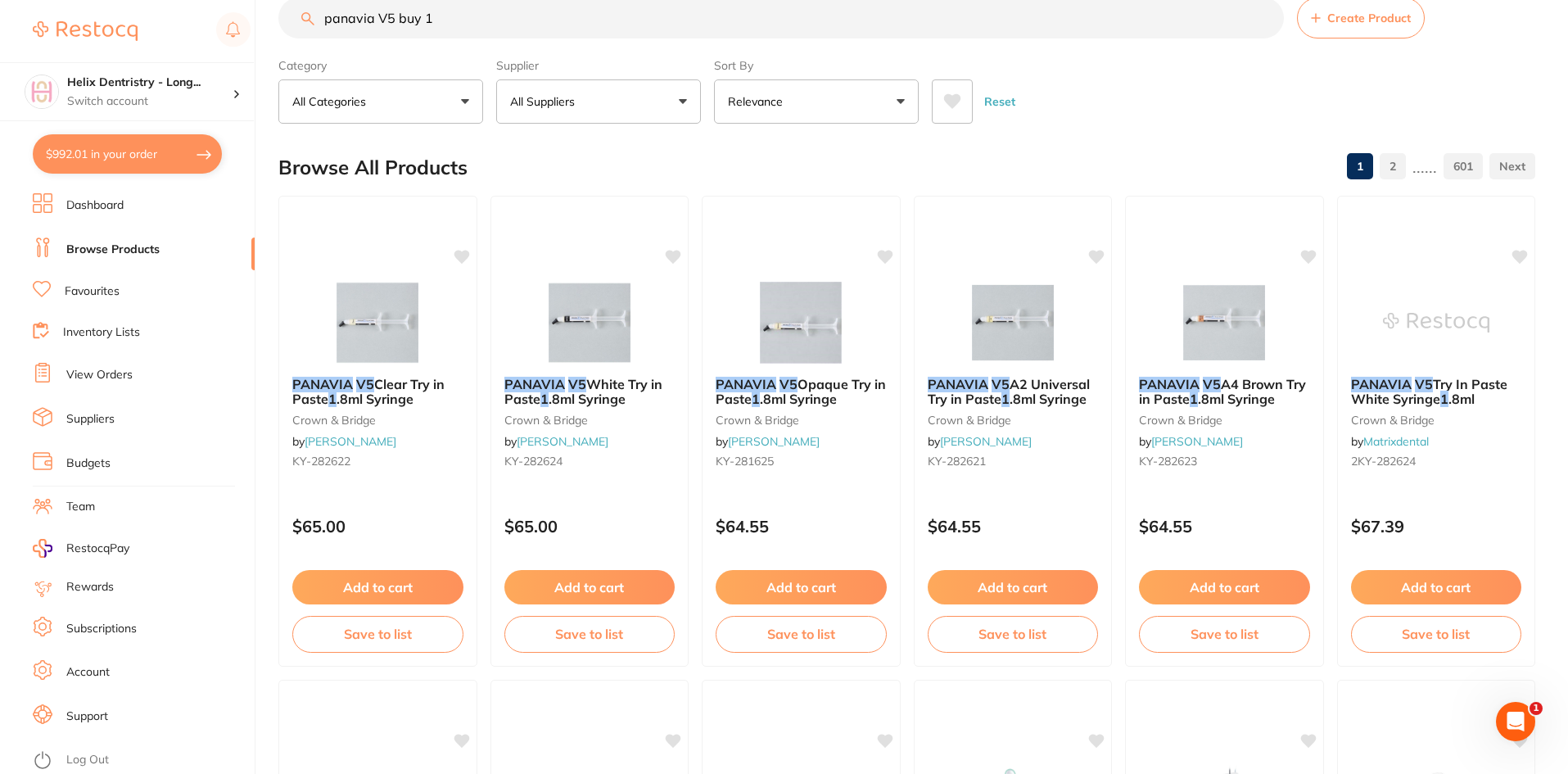
scroll to position [11, 0]
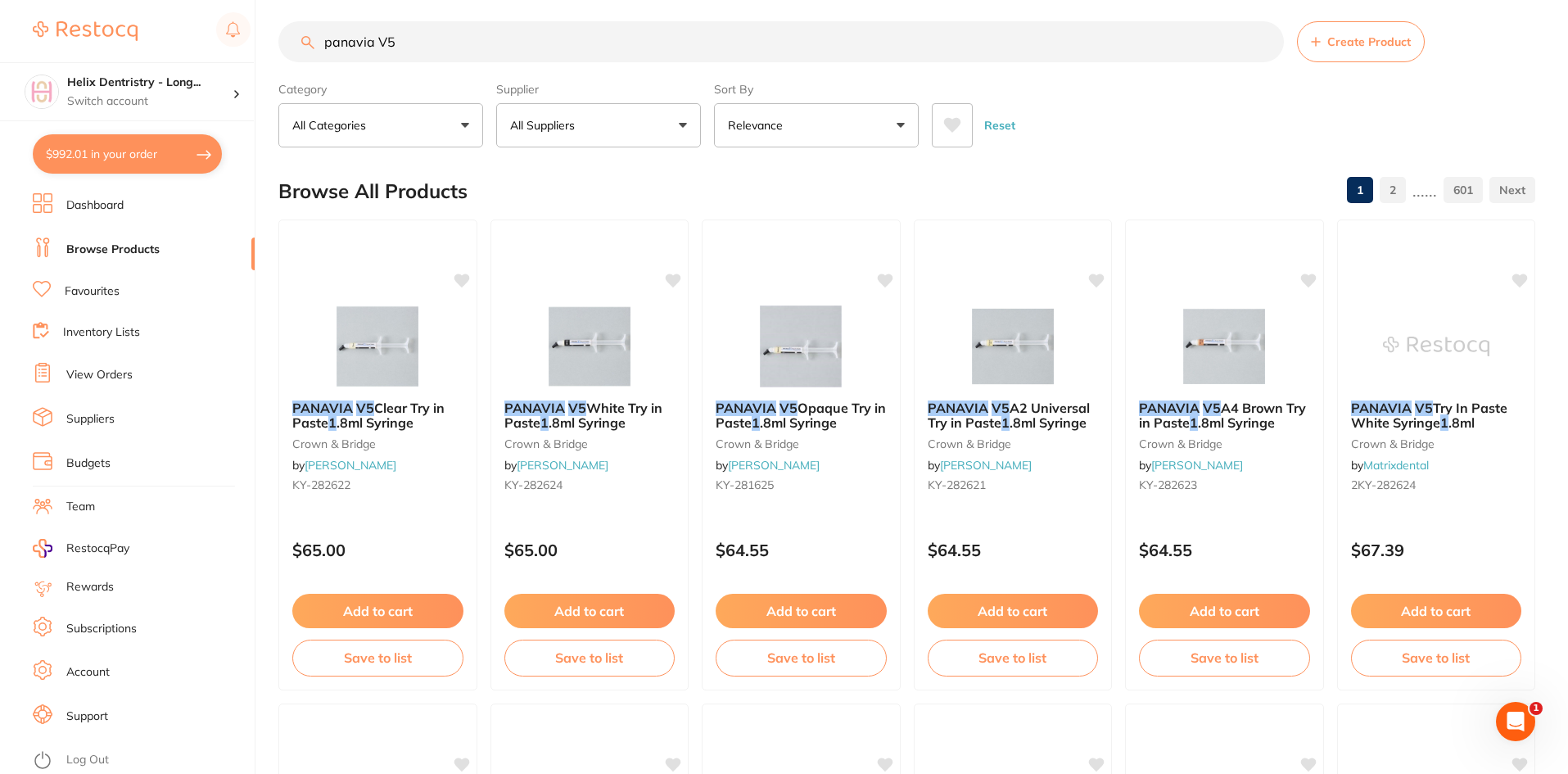
type input "panavia V5"
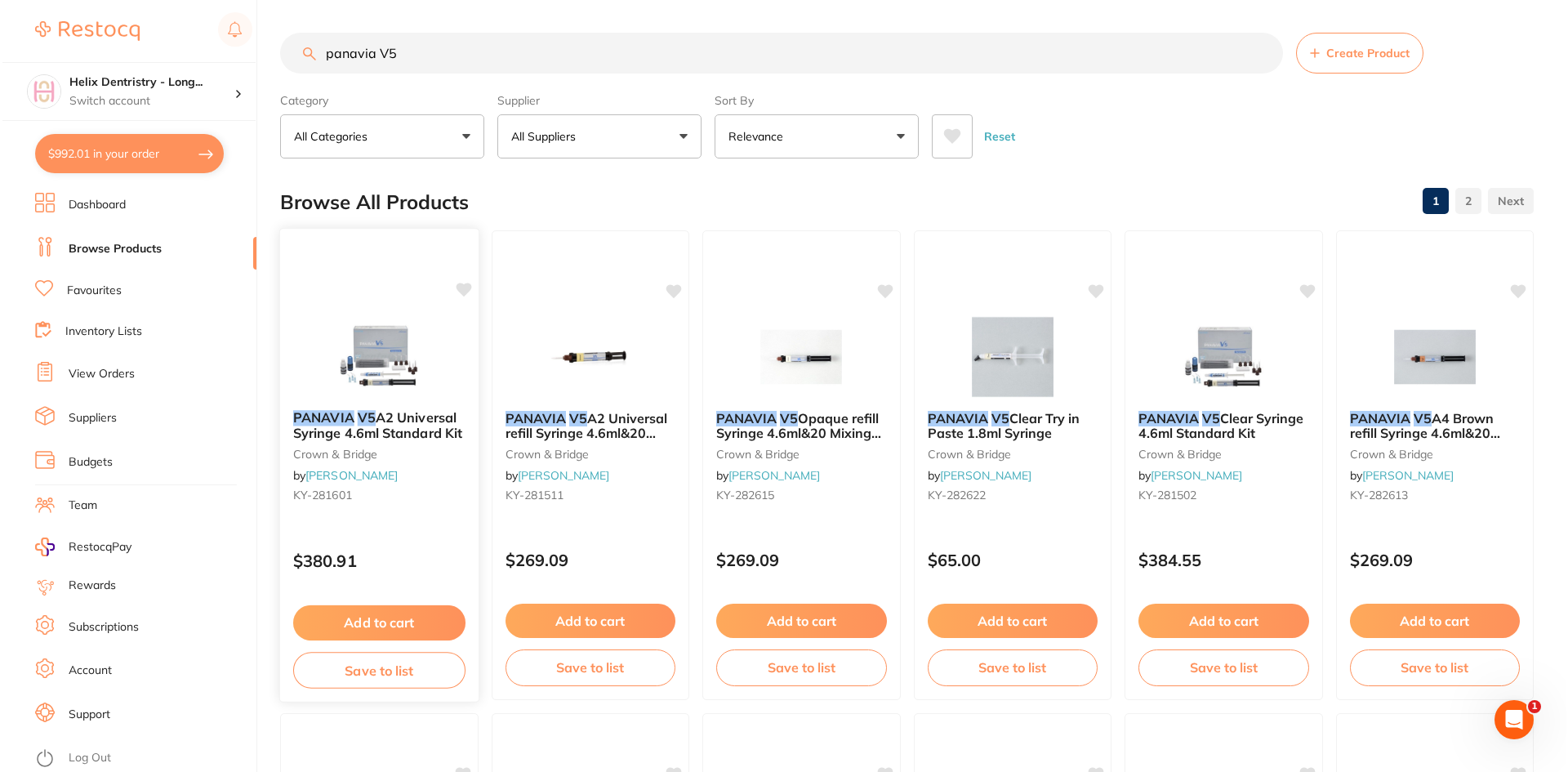
scroll to position [0, 0]
click at [373, 375] on img at bounding box center [377, 355] width 107 height 82
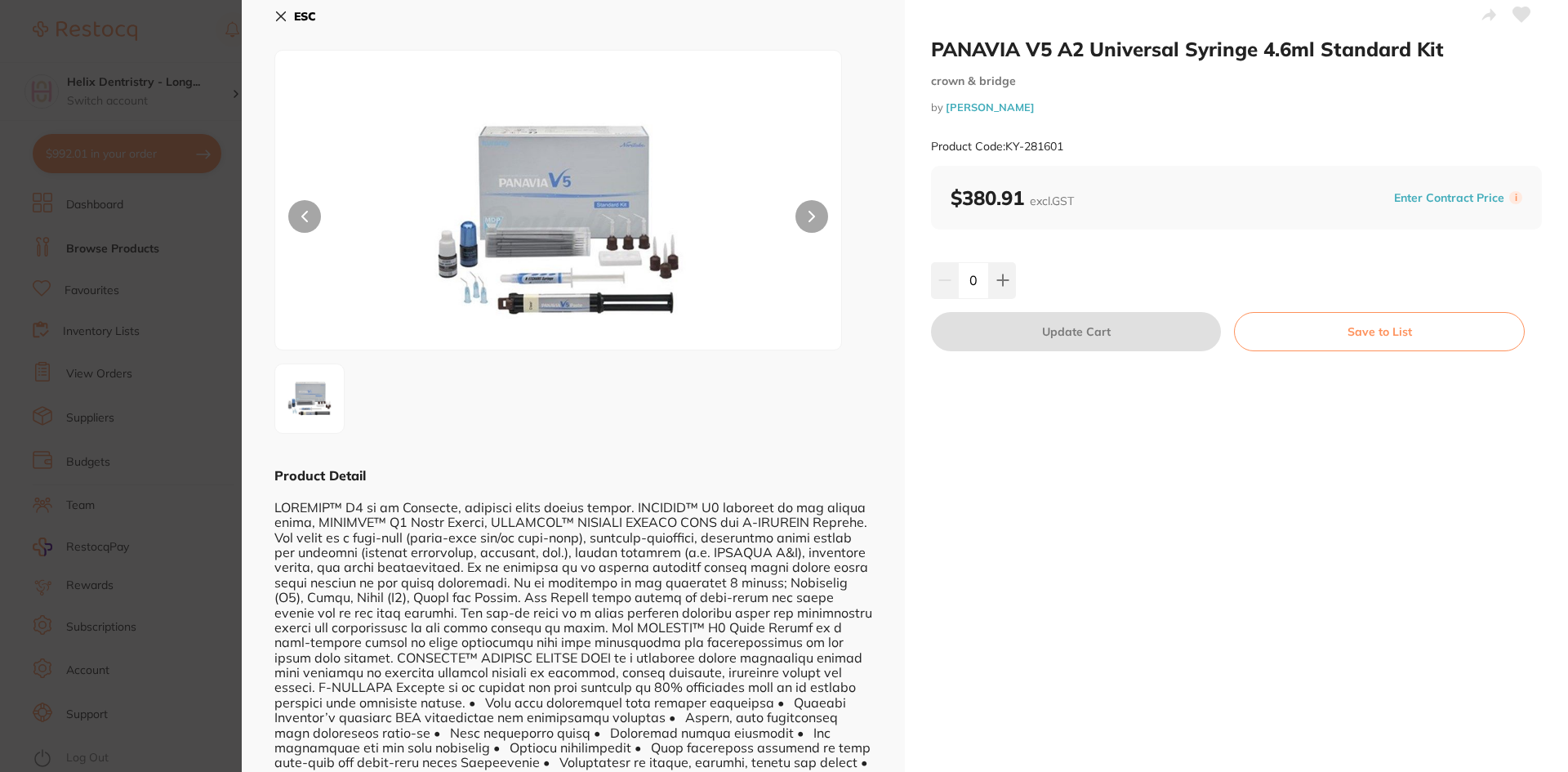
scroll to position [34, 0]
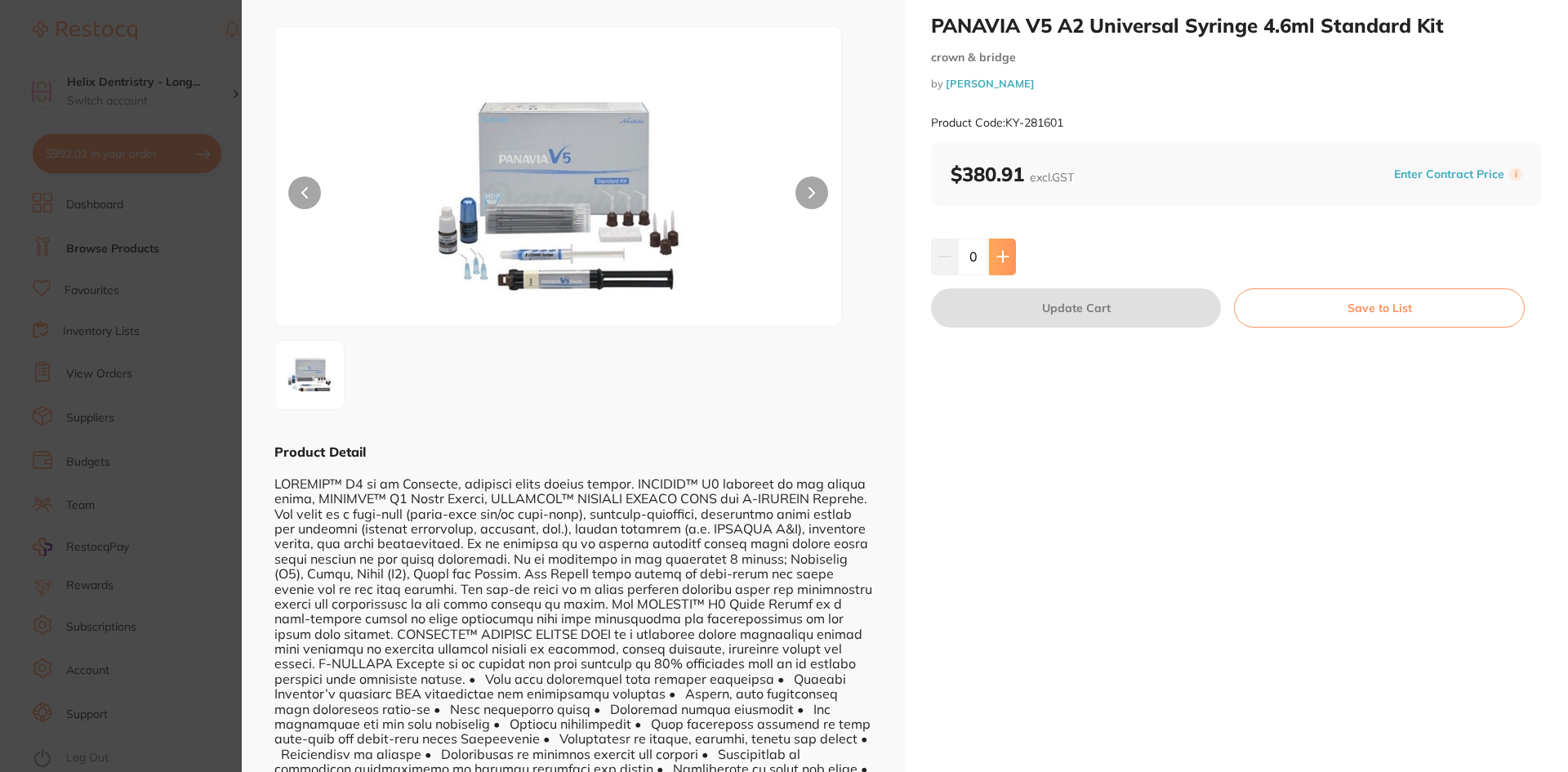
click at [999, 247] on button at bounding box center [1002, 256] width 27 height 36
type input "1"
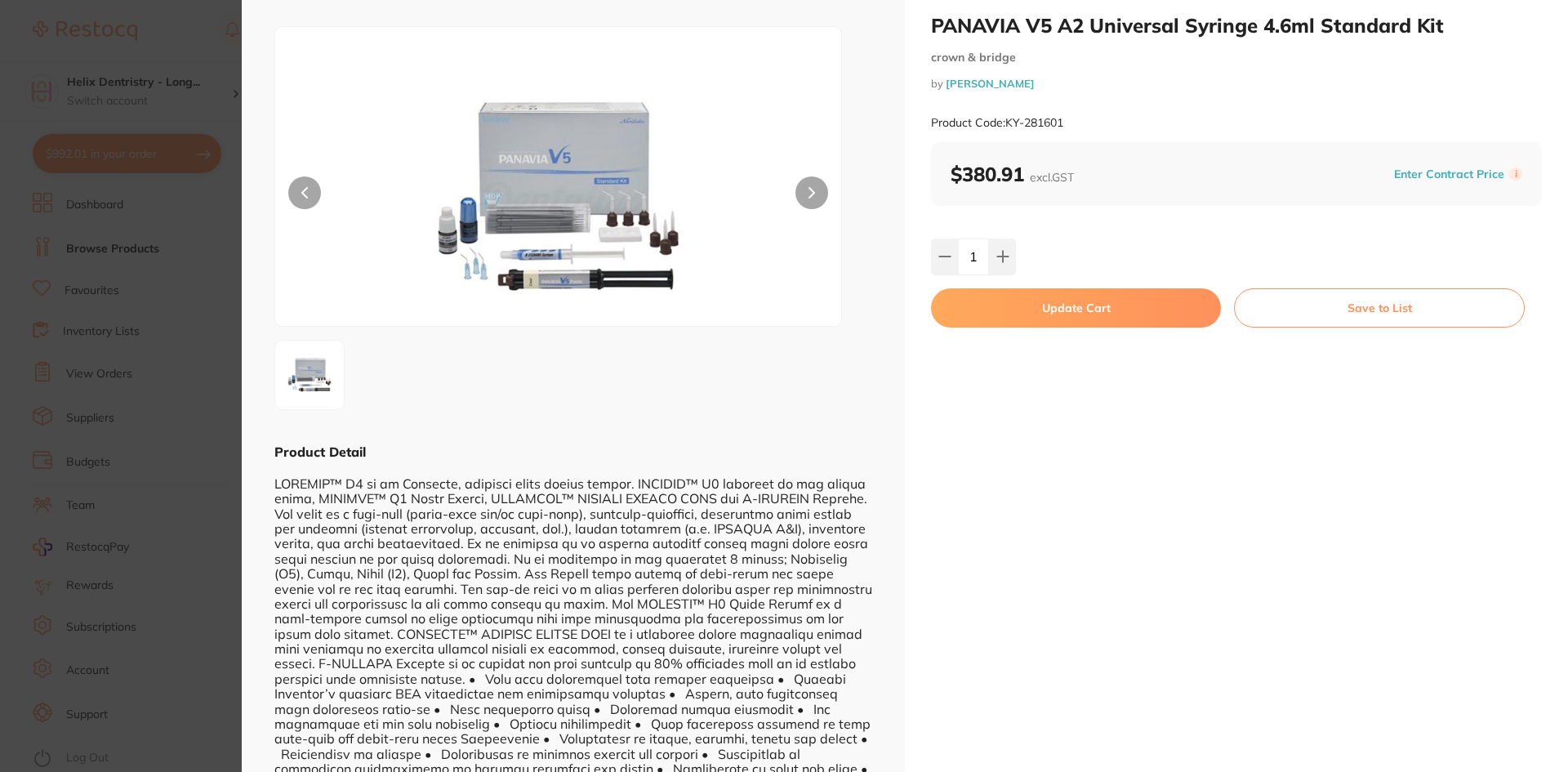
click at [1072, 312] on button "Update Cart" at bounding box center [1075, 308] width 290 height 40
checkbox input "false"
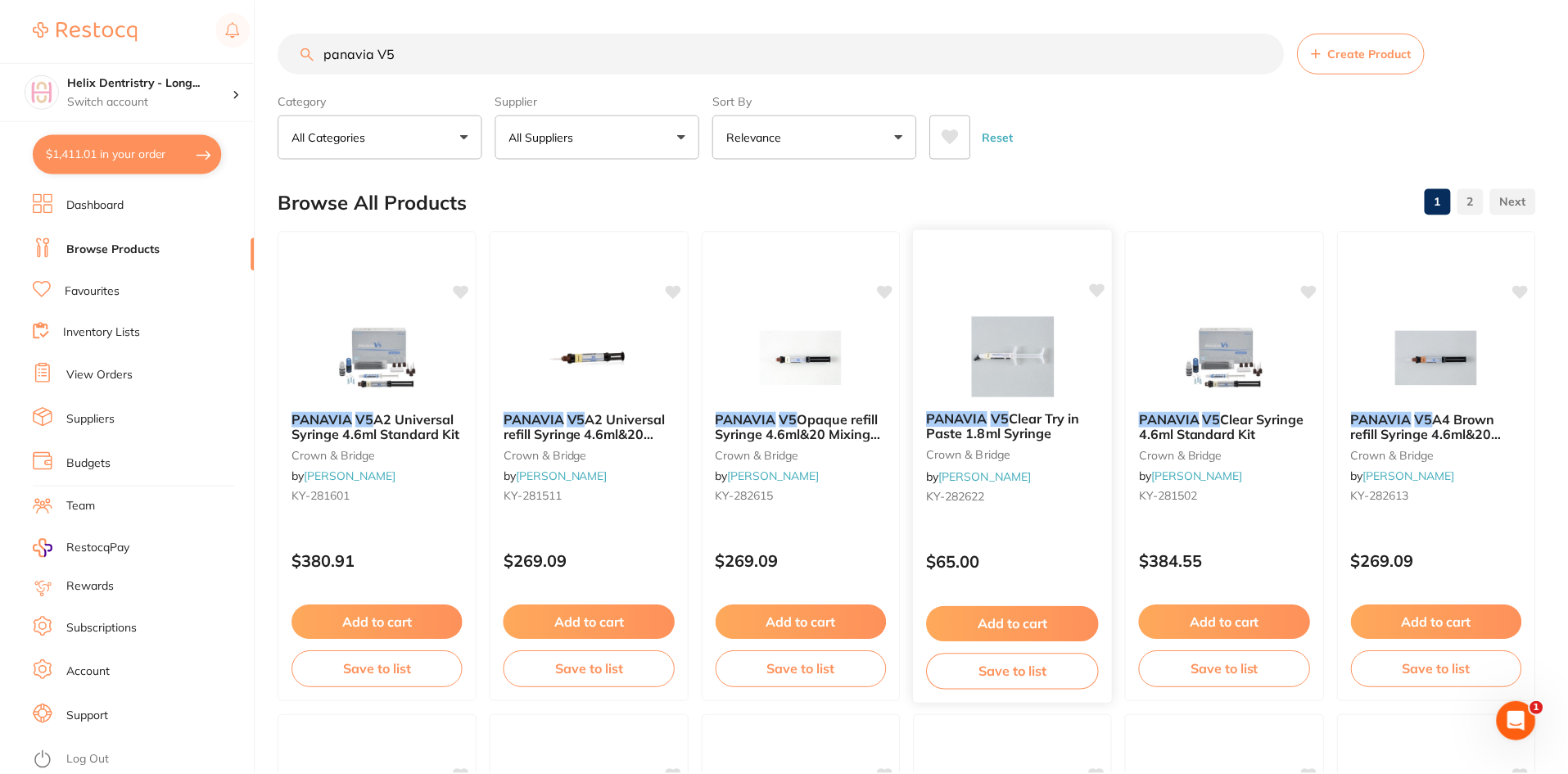
scroll to position [11, 0]
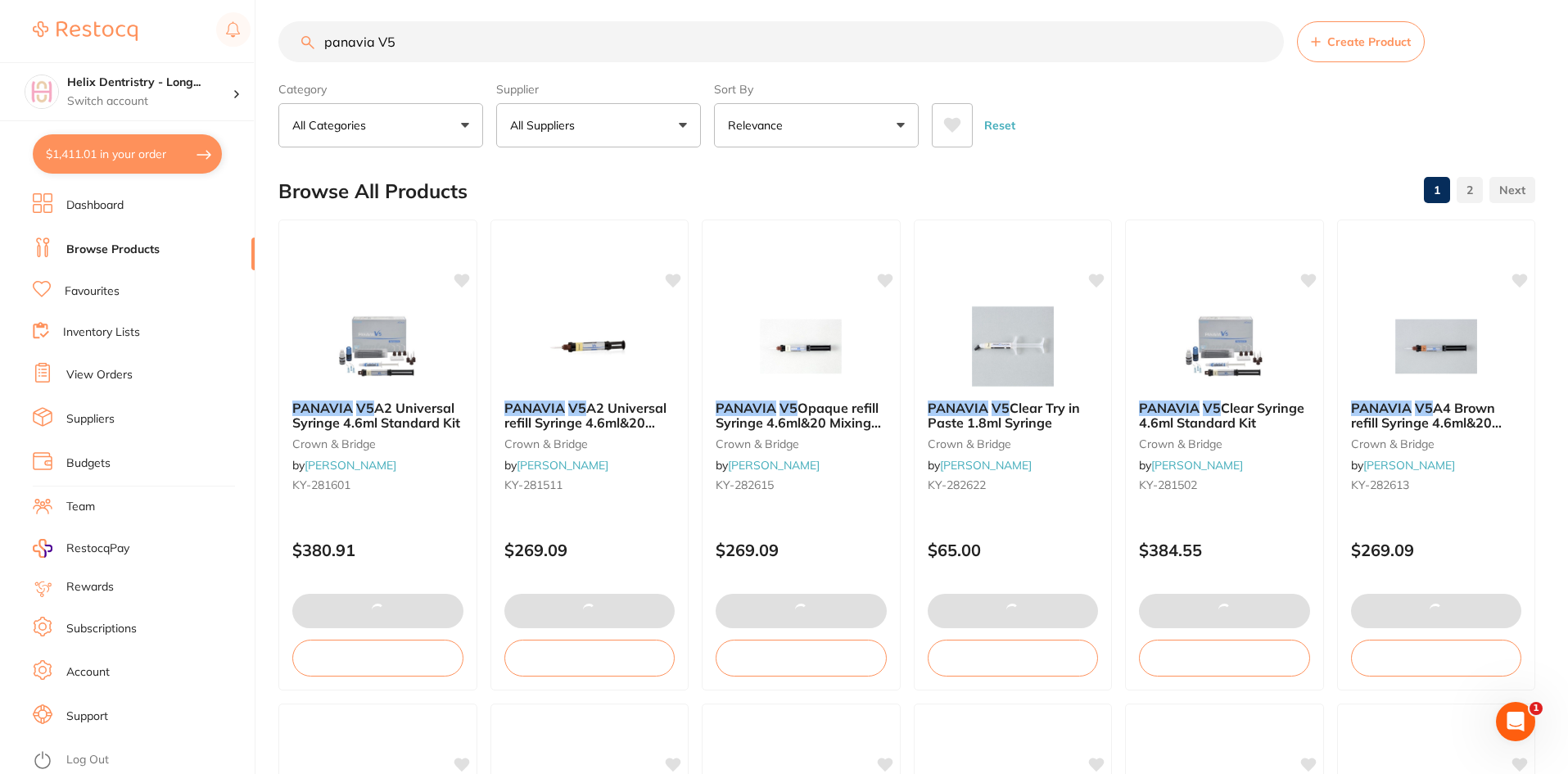
click at [108, 149] on button "$1,411.01 in your order" at bounding box center [127, 154] width 190 height 40
checkbox input "true"
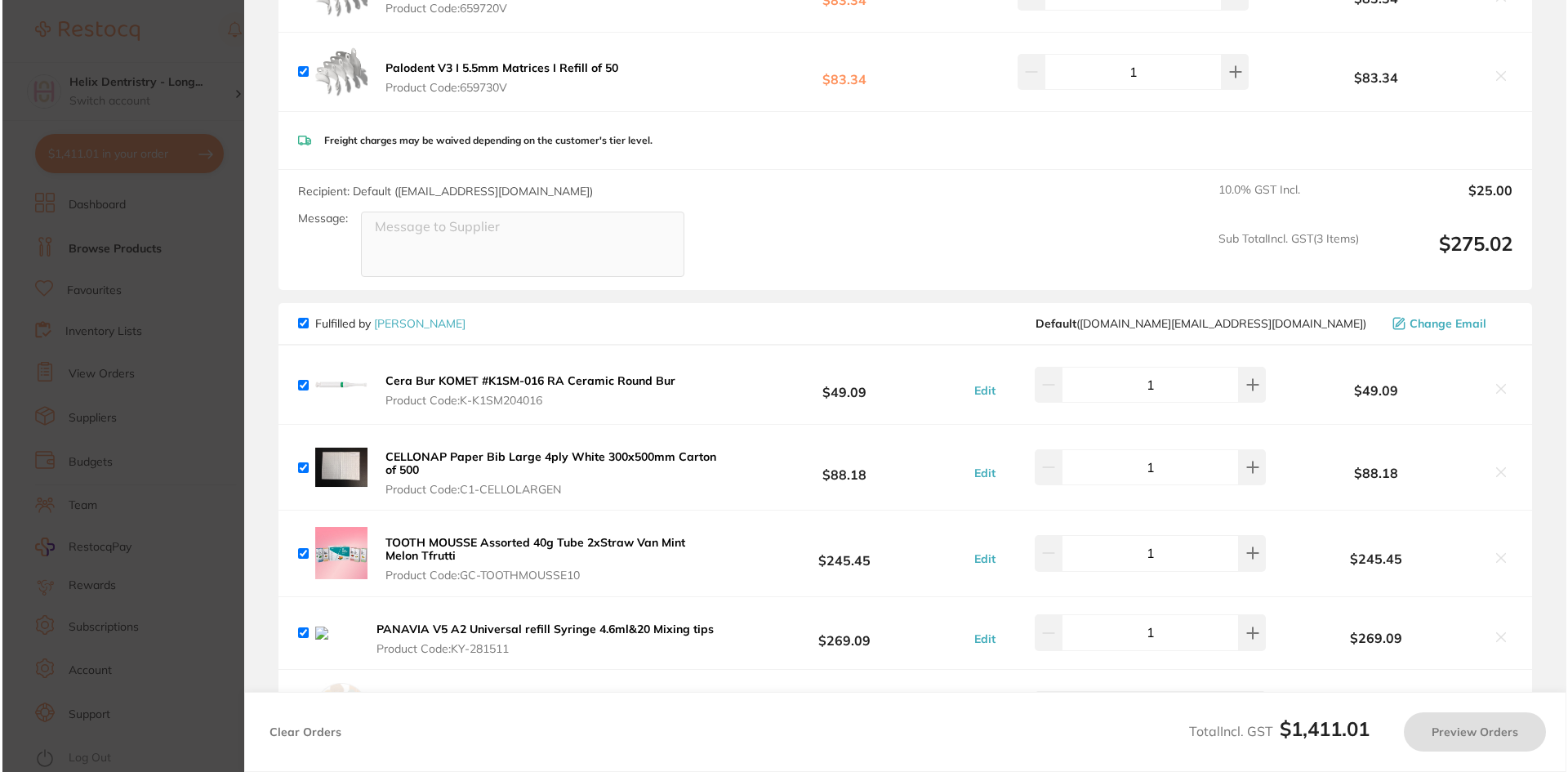
scroll to position [0, 0]
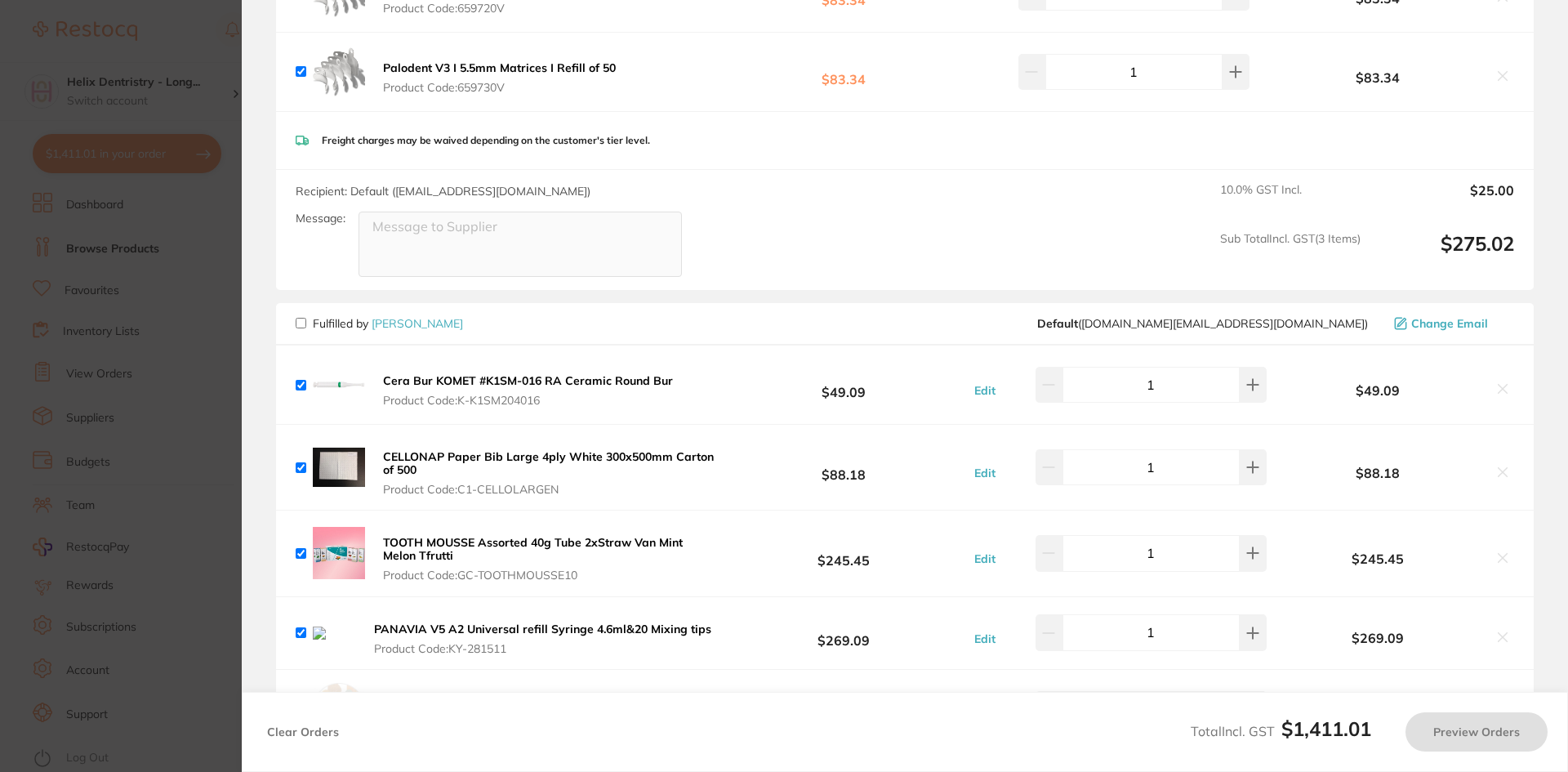
checkbox input "false"
checkbox input "true"
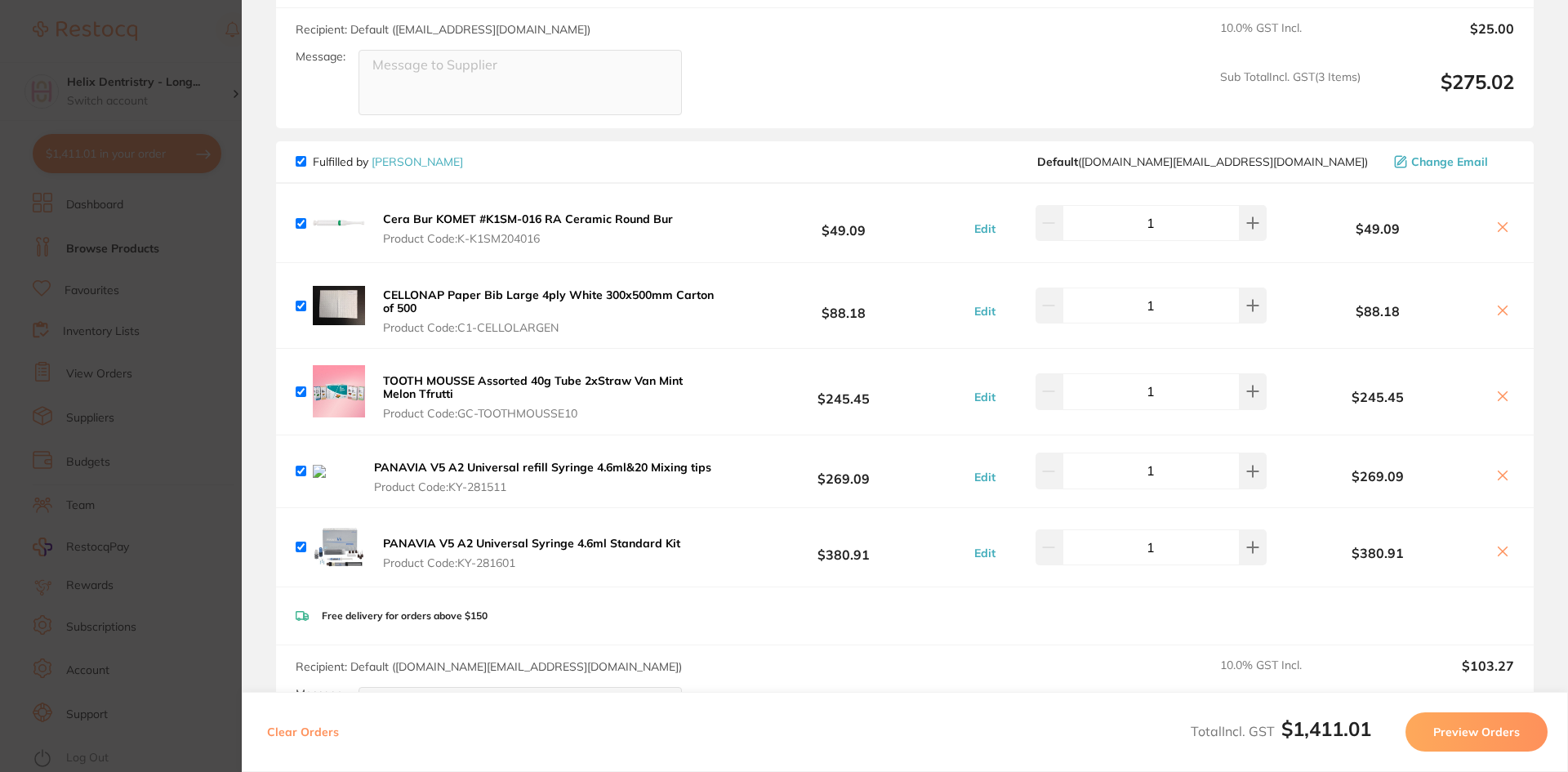
scroll to position [505, 0]
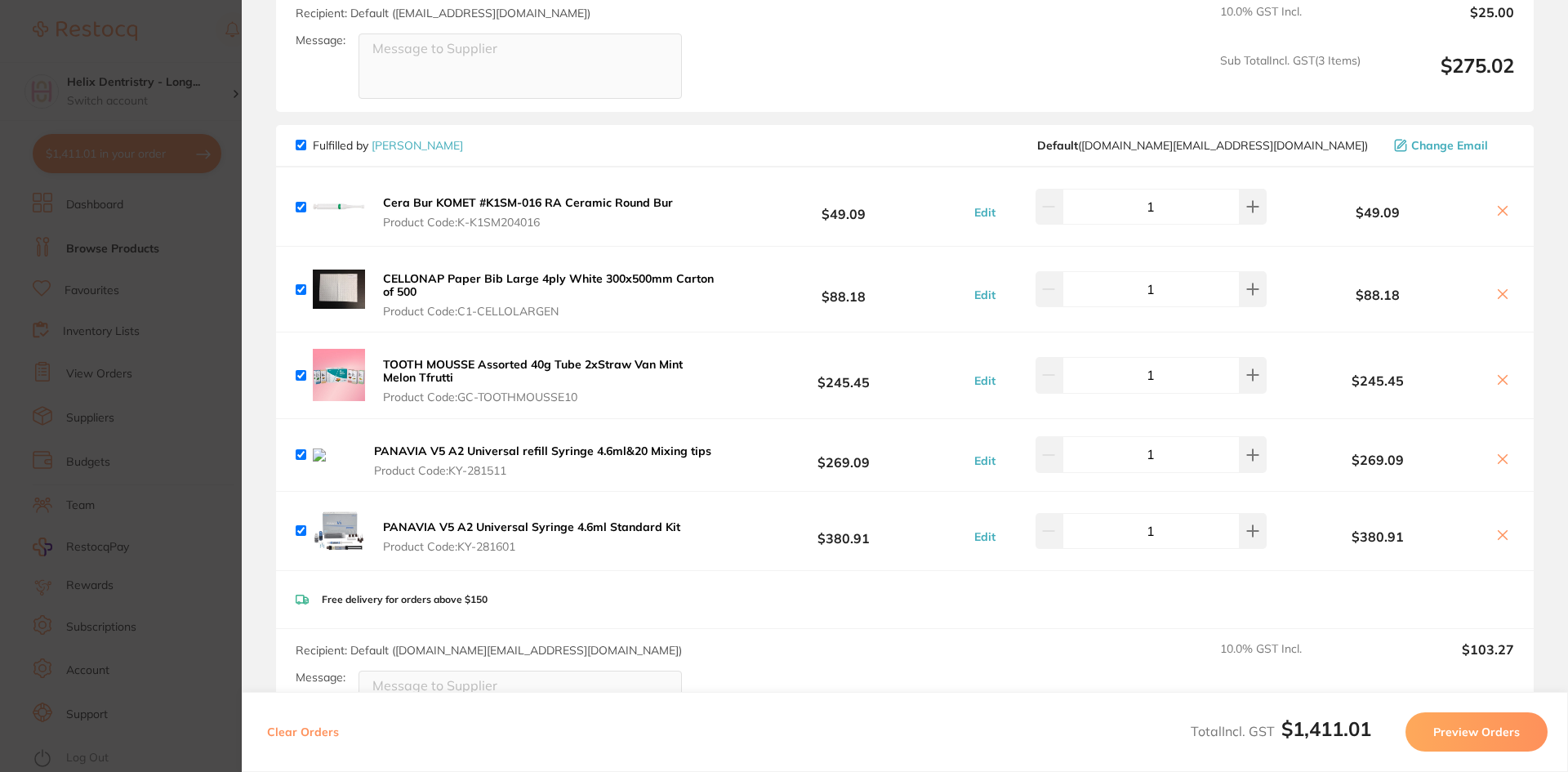
click at [1499, 460] on icon at bounding box center [1503, 459] width 9 height 9
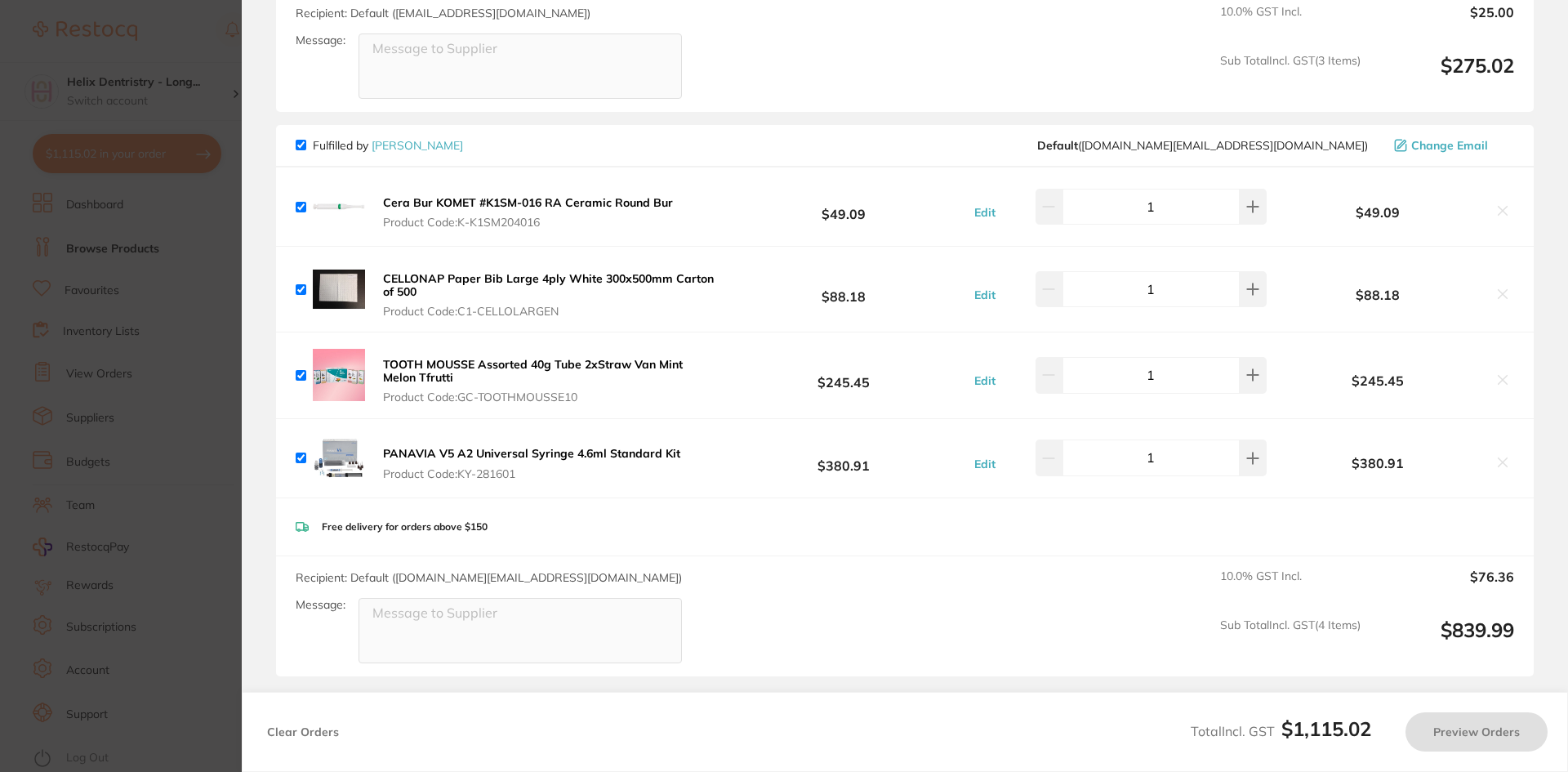
checkbox input "true"
click at [227, 239] on section "Update RRP Set your pre negotiated price for this item. Item Agreed RRP (excl. …" at bounding box center [784, 386] width 1568 height 772
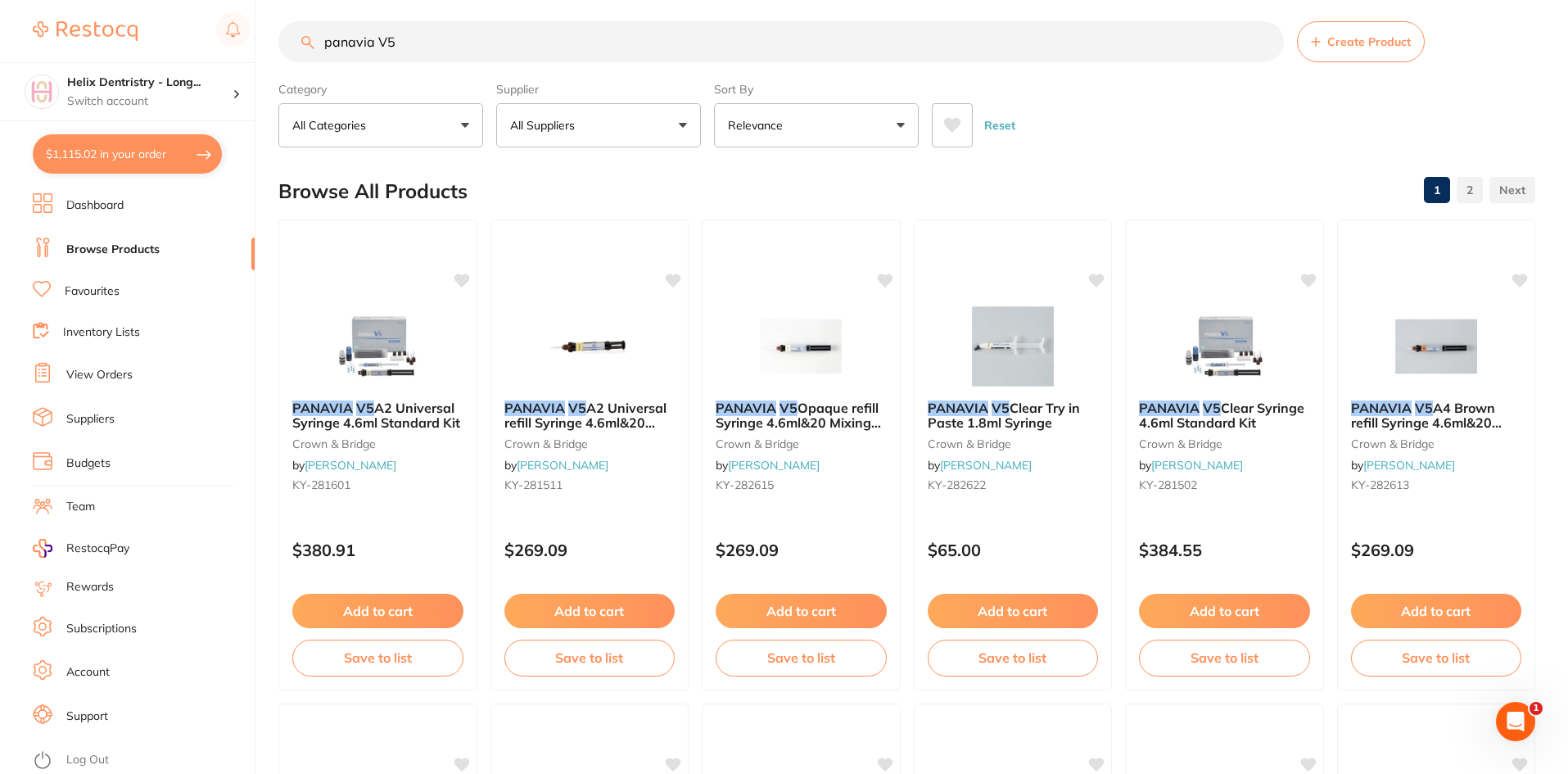
scroll to position [0, 0]
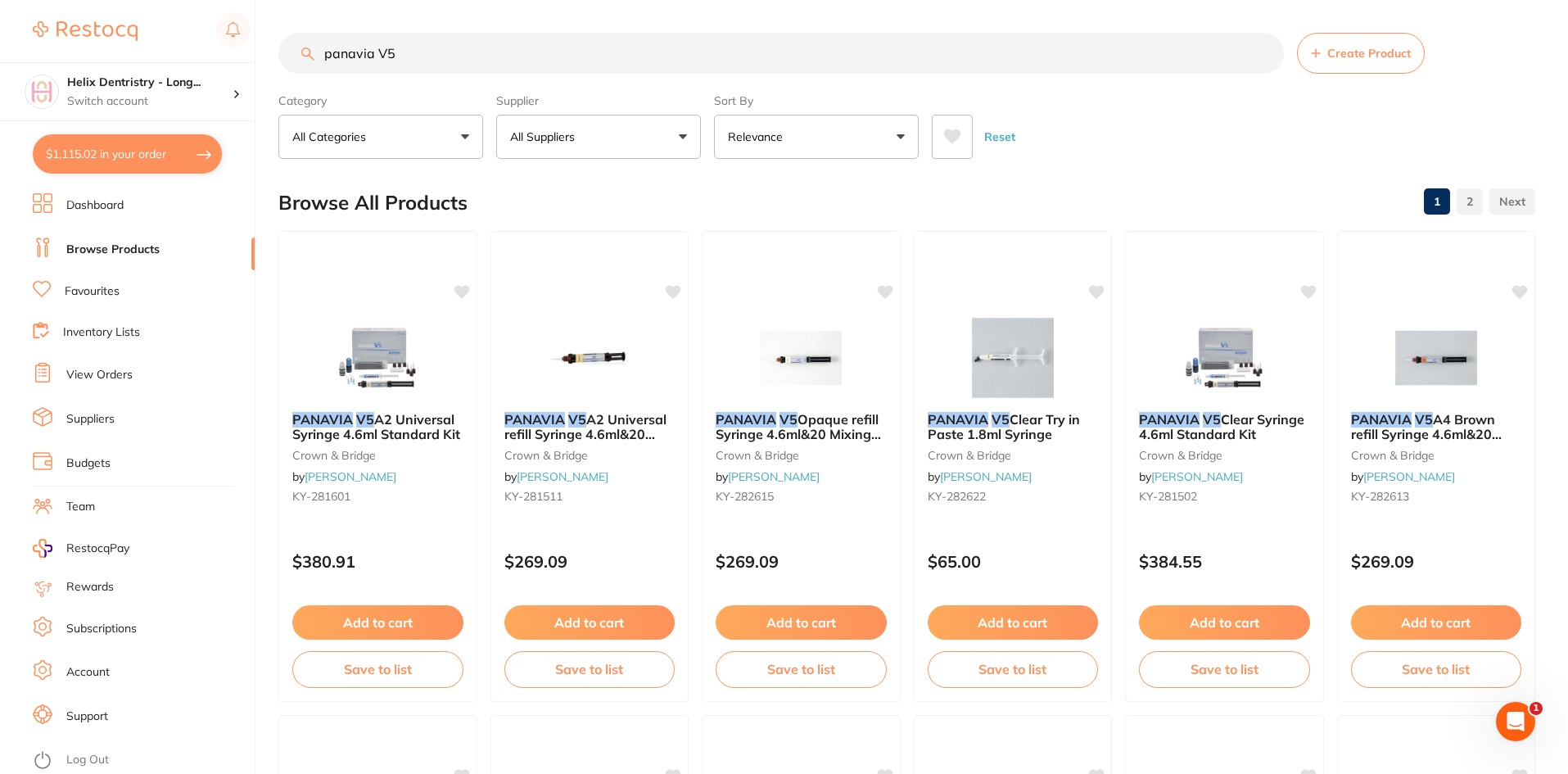
click at [104, 25] on img at bounding box center [84, 31] width 104 height 19
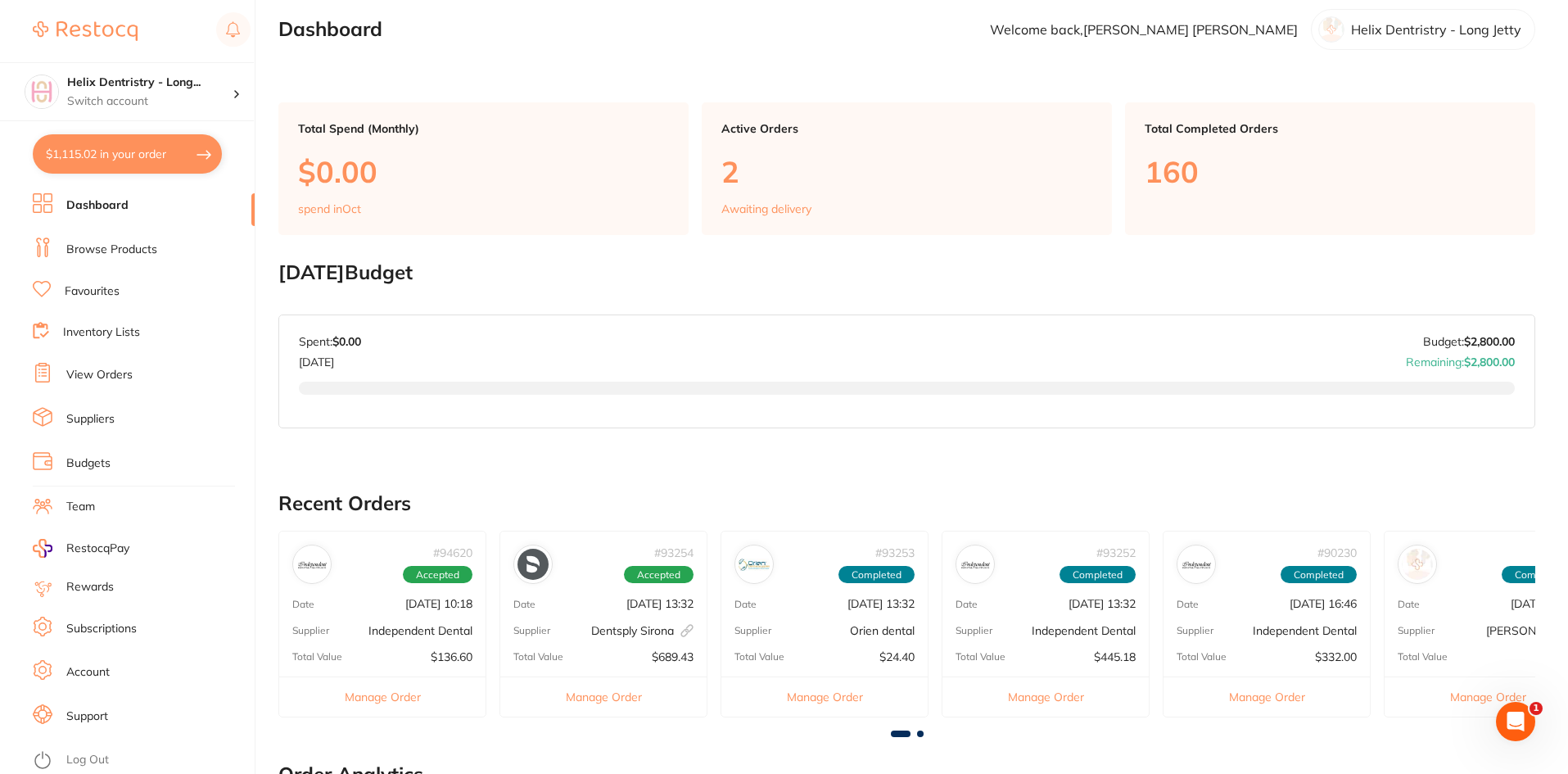
scroll to position [24, 0]
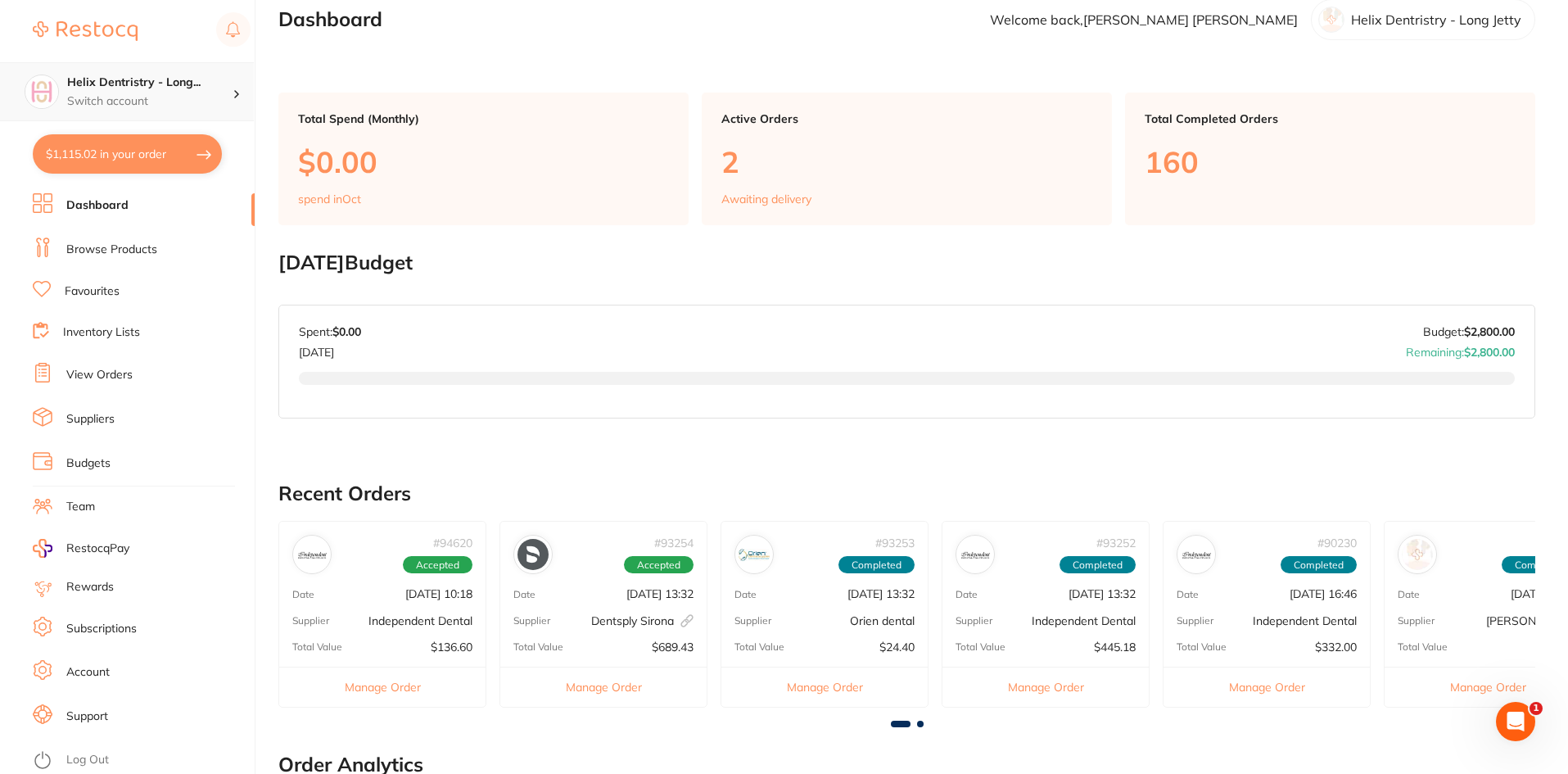
click at [214, 119] on div "Helix Dentristry - Long... Switch account" at bounding box center [127, 92] width 254 height 59
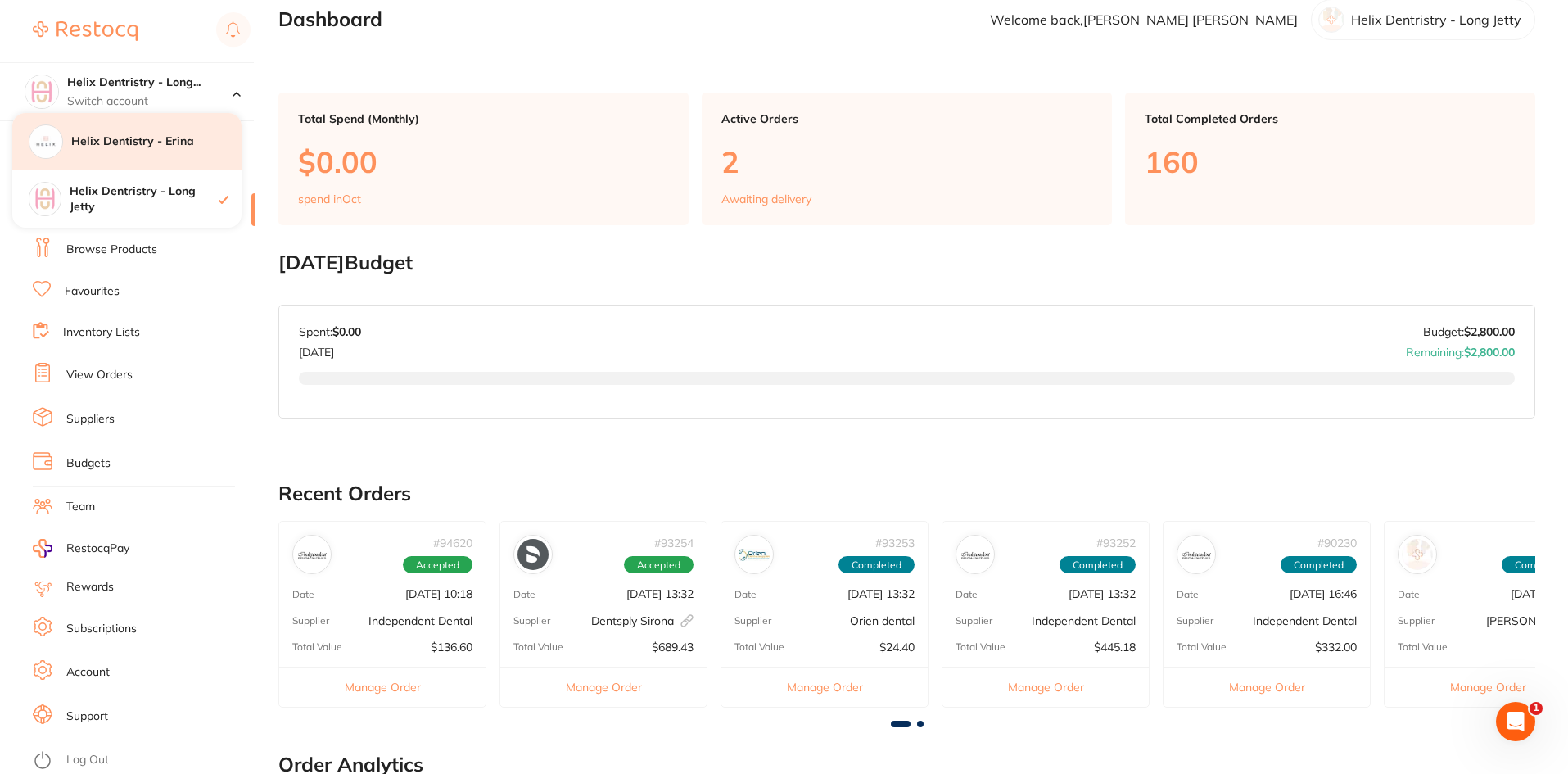
click at [168, 137] on h4 "Helix Dentistry - Erina" at bounding box center [156, 141] width 170 height 17
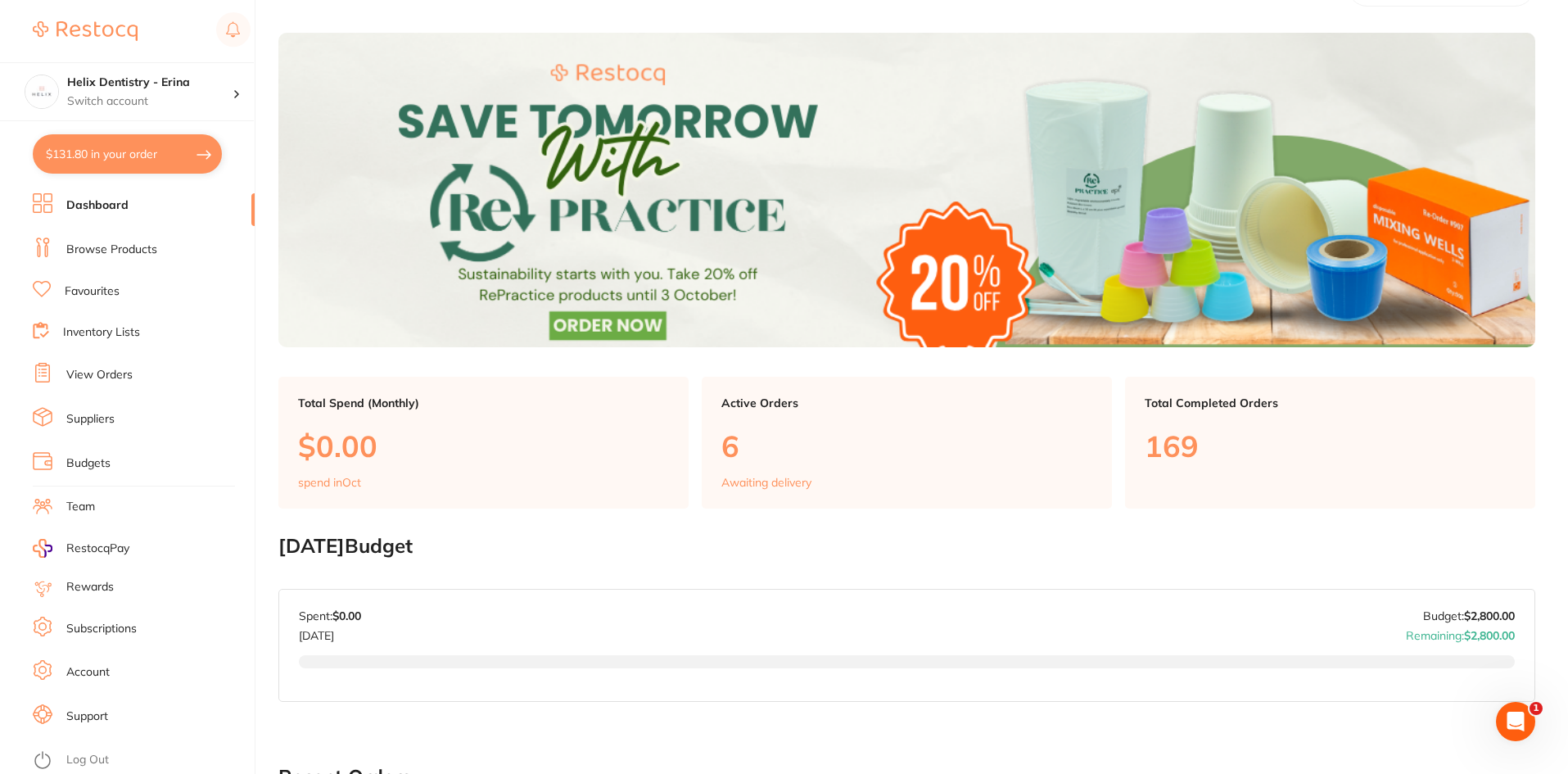
scroll to position [82, 0]
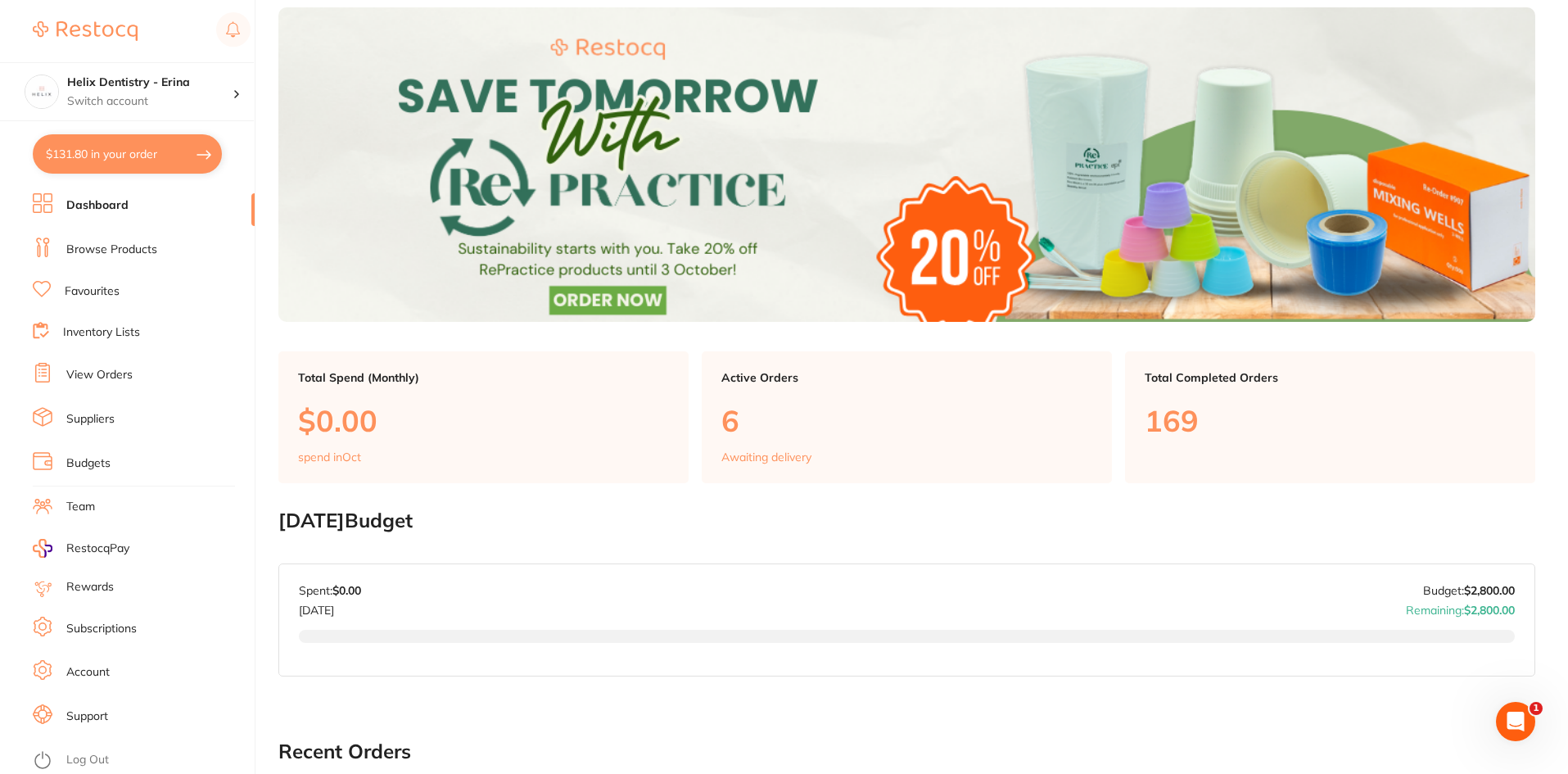
click at [195, 147] on button "$131.80 in your order" at bounding box center [127, 154] width 190 height 40
checkbox input "true"
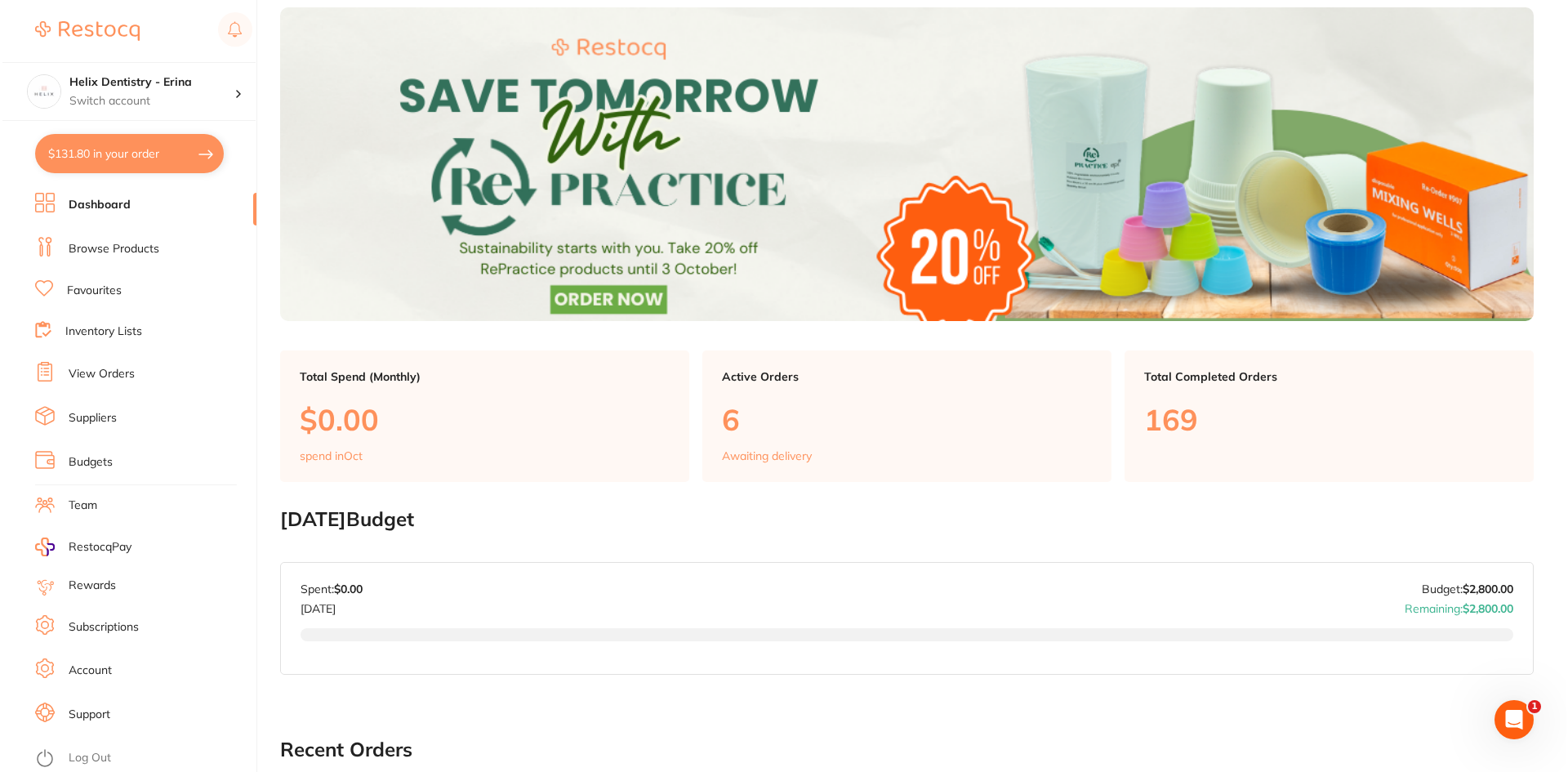
checkbox input "true"
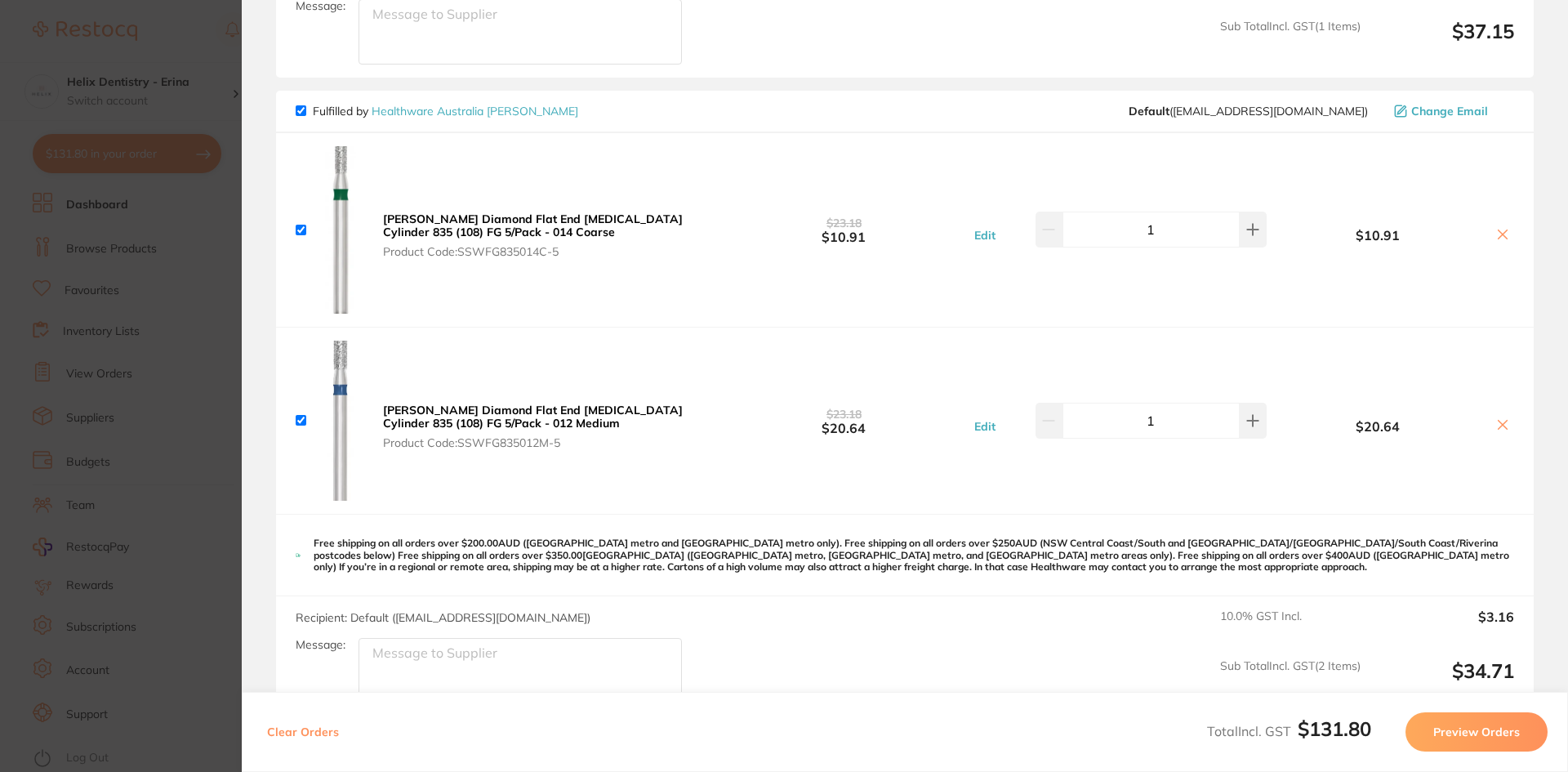
scroll to position [745, 0]
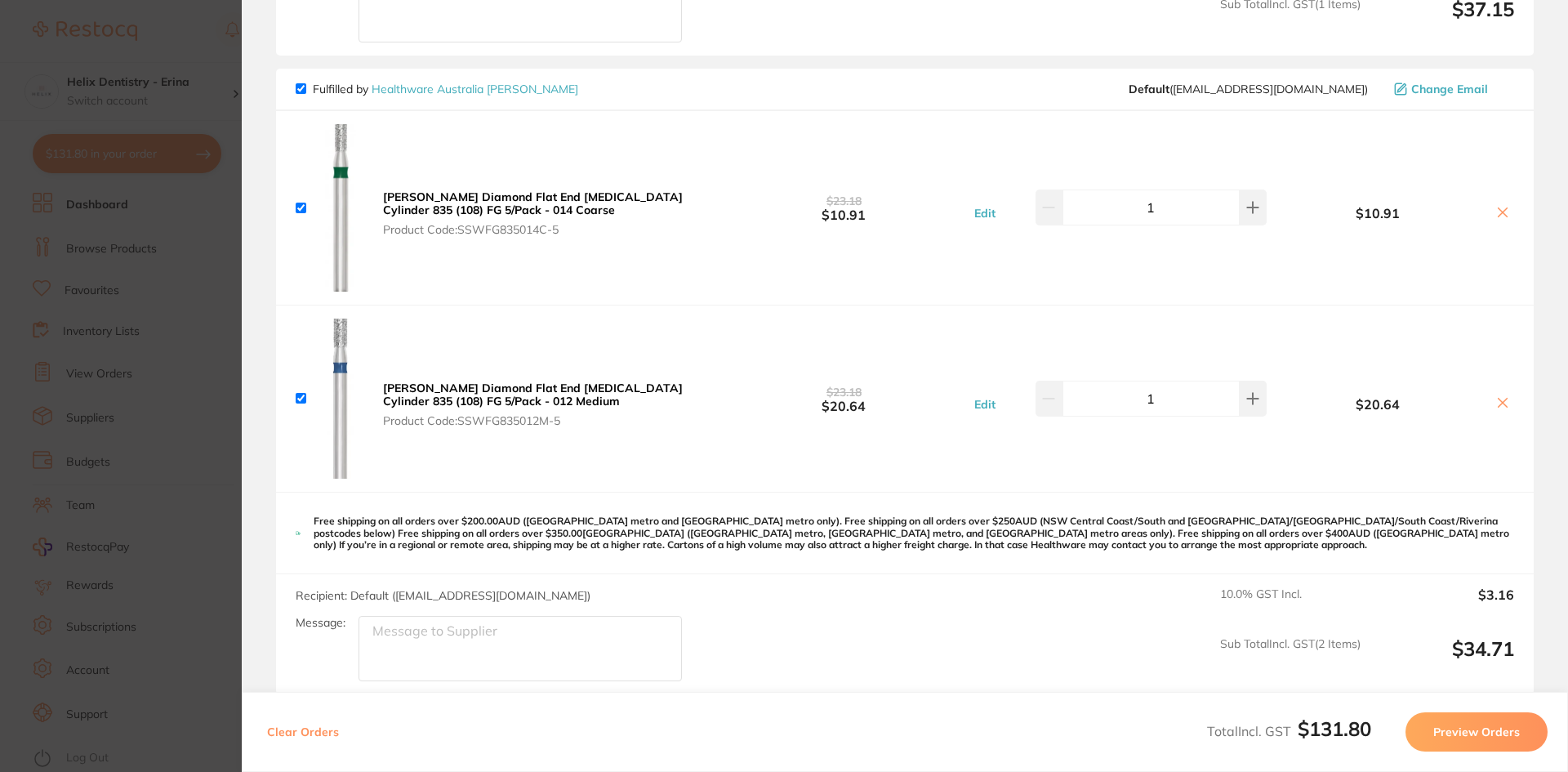
click at [203, 271] on section "Update RRP Set your pre negotiated price for this item. Item Agreed RRP (excl. …" at bounding box center [784, 386] width 1568 height 772
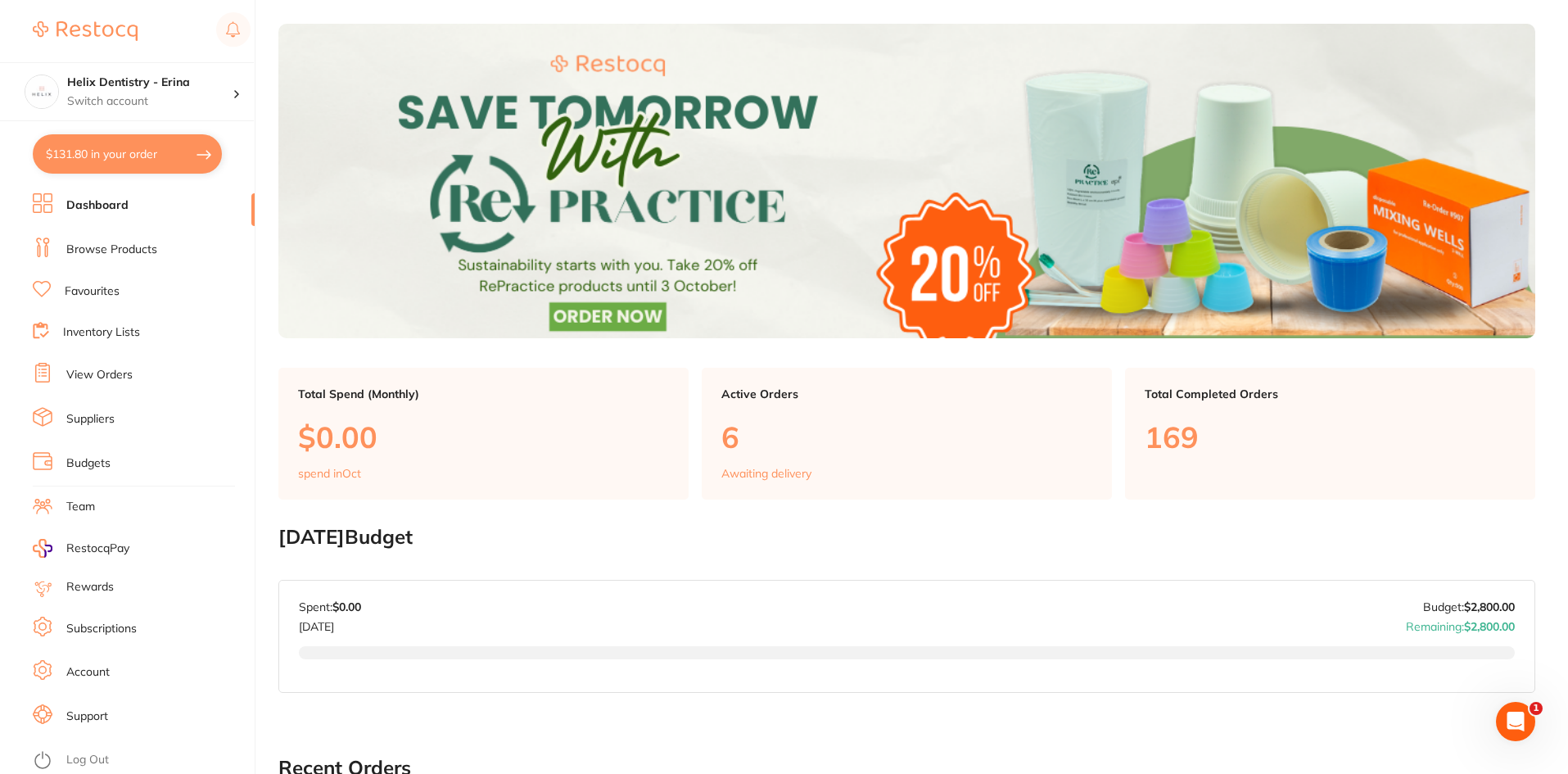
scroll to position [49, 0]
